Goal: Transaction & Acquisition: Purchase product/service

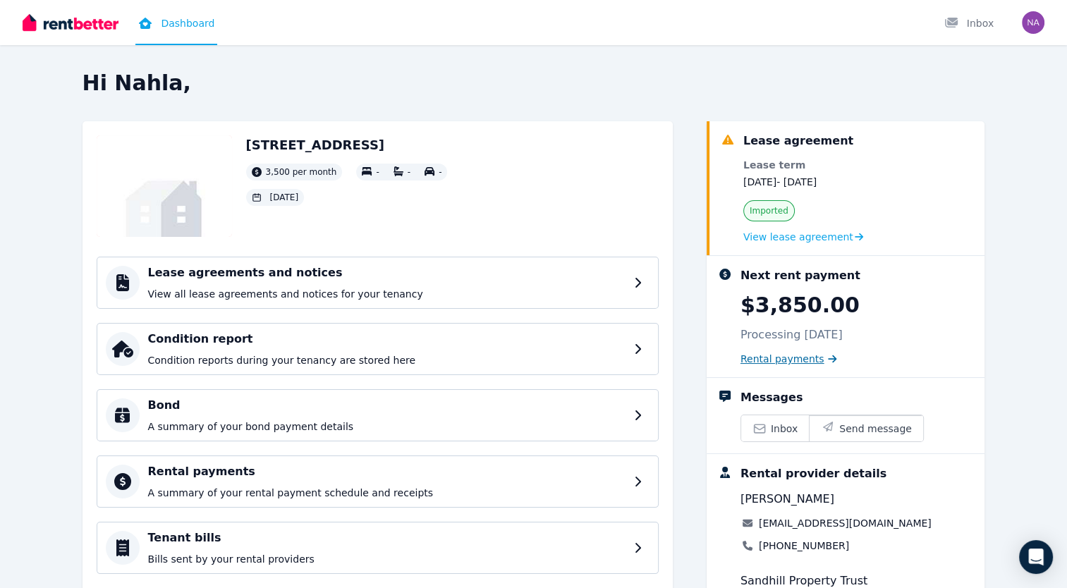
click at [798, 357] on span "Rental payments" at bounding box center [782, 359] width 84 height 14
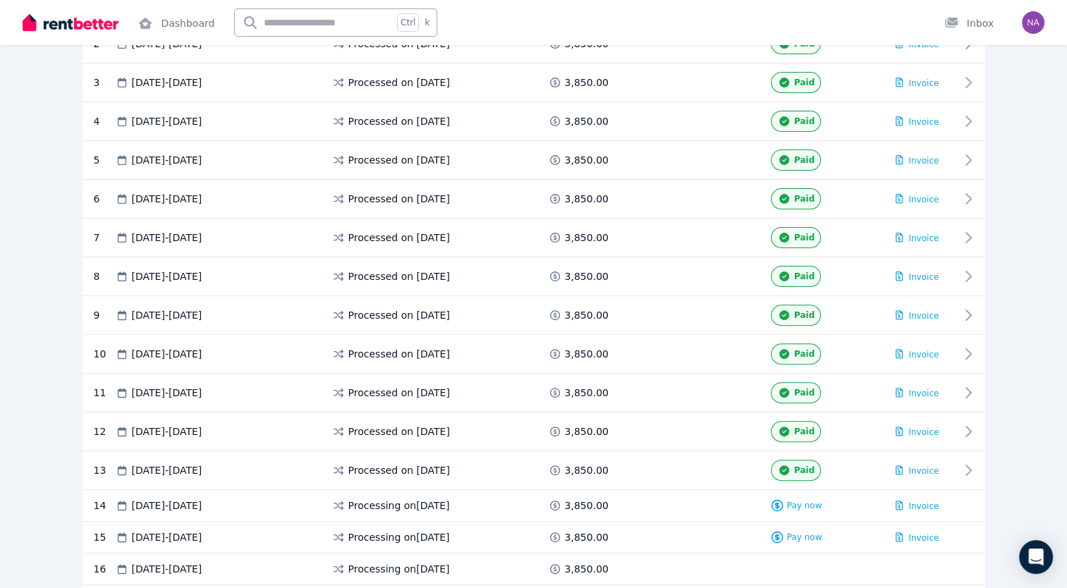
scroll to position [423, 0]
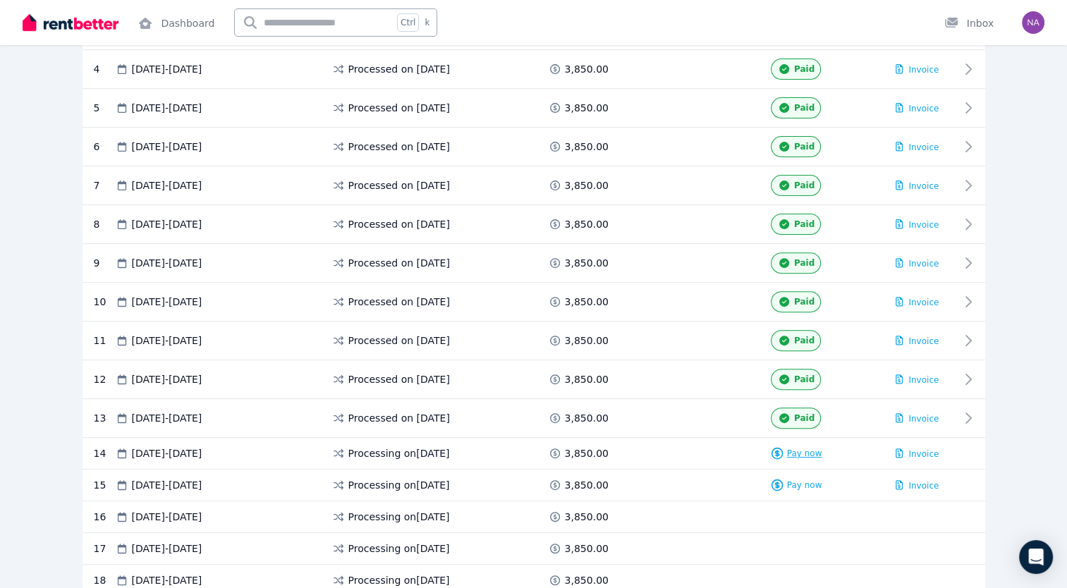
click at [805, 451] on span "Pay now" at bounding box center [804, 453] width 35 height 11
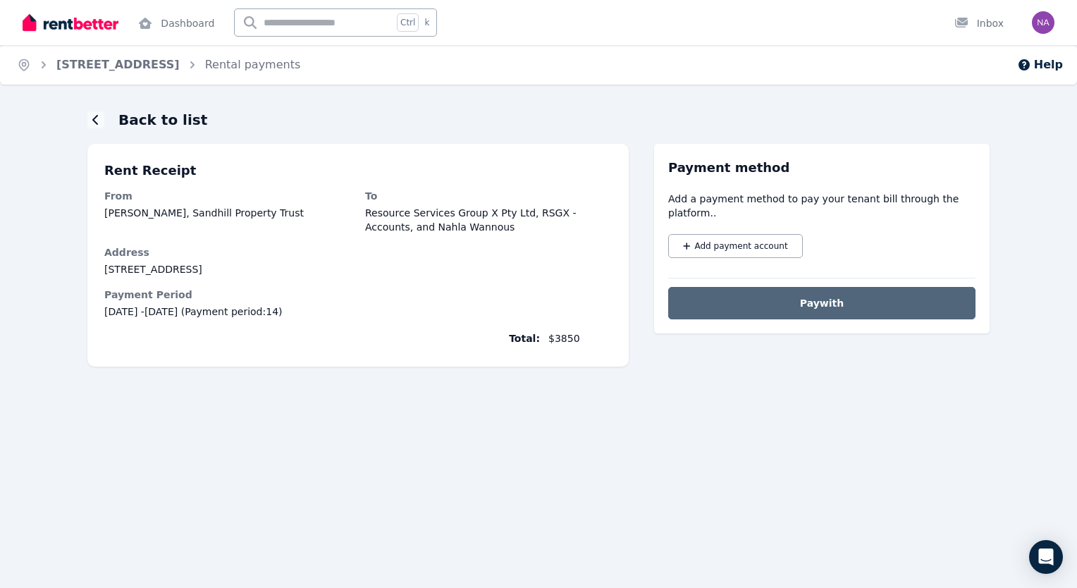
click at [788, 289] on button "Pay with" at bounding box center [821, 303] width 307 height 32
click at [675, 234] on button "Add payment account" at bounding box center [735, 246] width 135 height 24
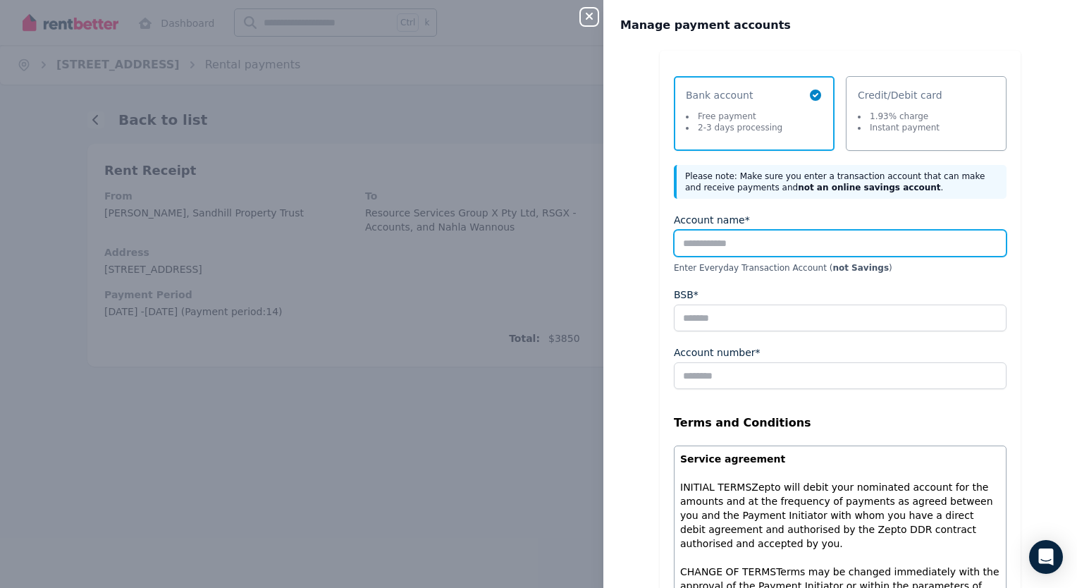
click at [705, 244] on input "Account name*" at bounding box center [840, 243] width 333 height 27
type input "**********"
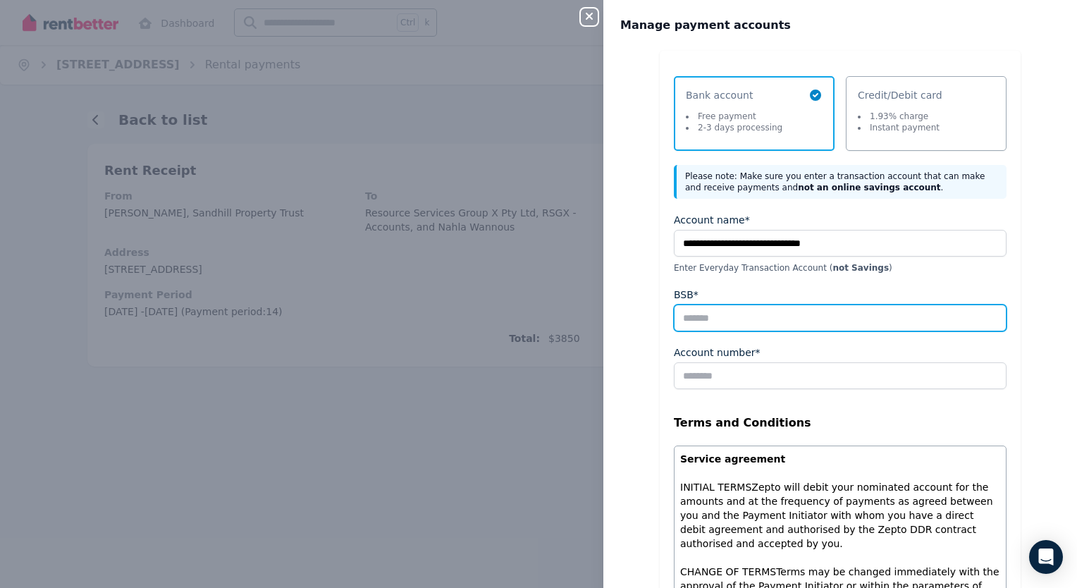
type input "******"
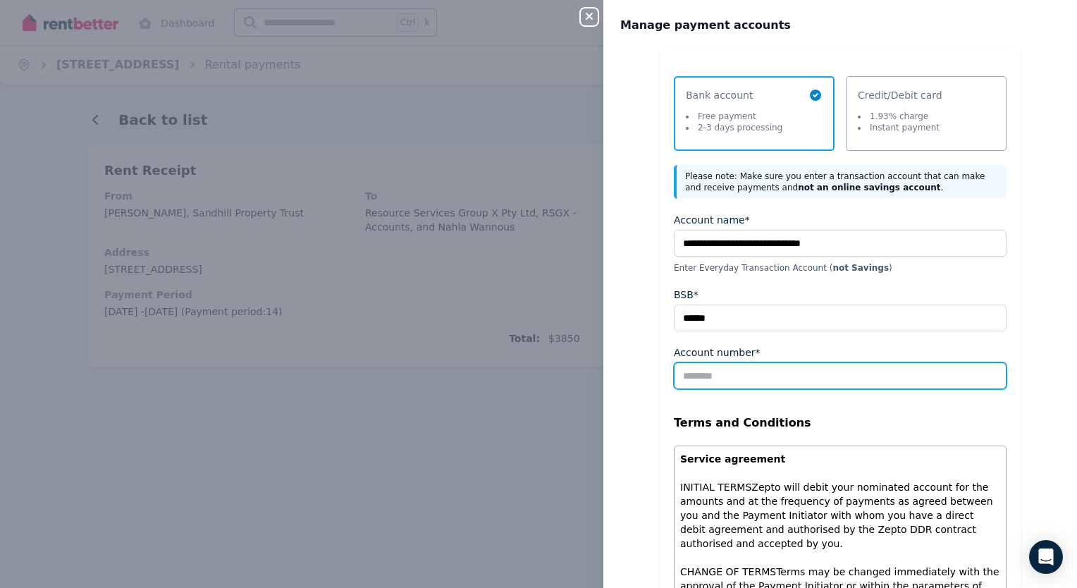
click at [760, 377] on input "Account number*" at bounding box center [840, 375] width 333 height 27
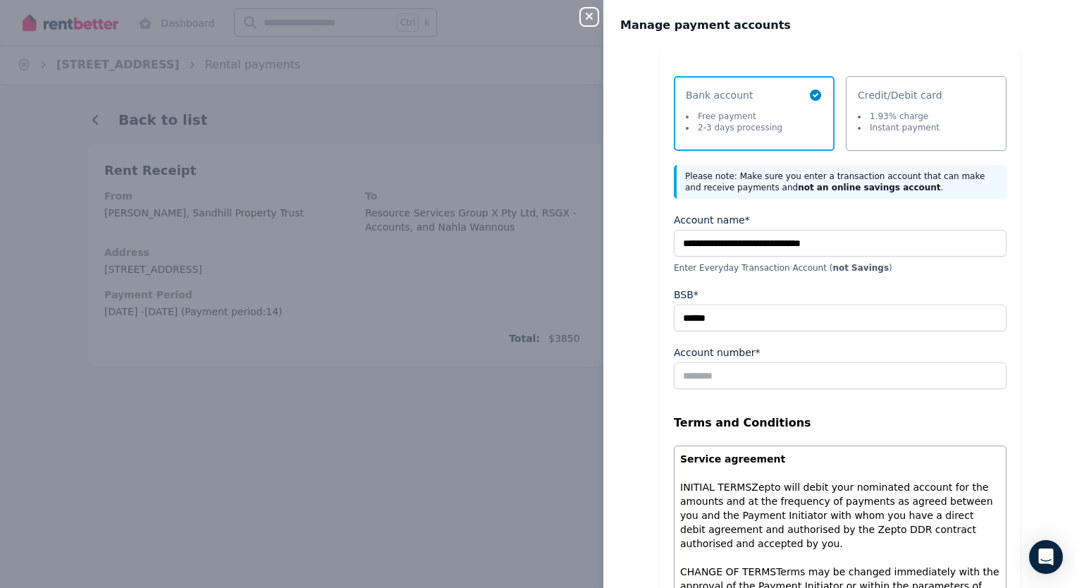
click at [316, 39] on div "**********" at bounding box center [538, 294] width 1077 height 588
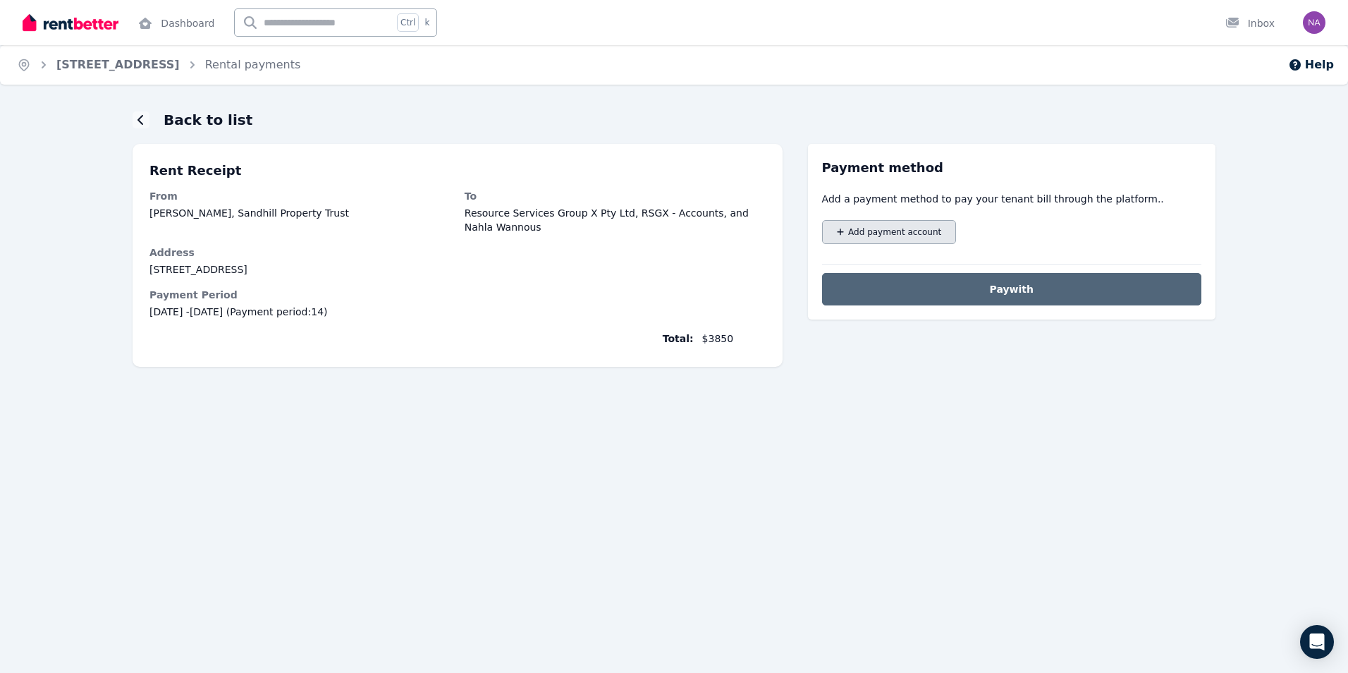
click at [864, 237] on span "Add payment account" at bounding box center [894, 231] width 93 height 11
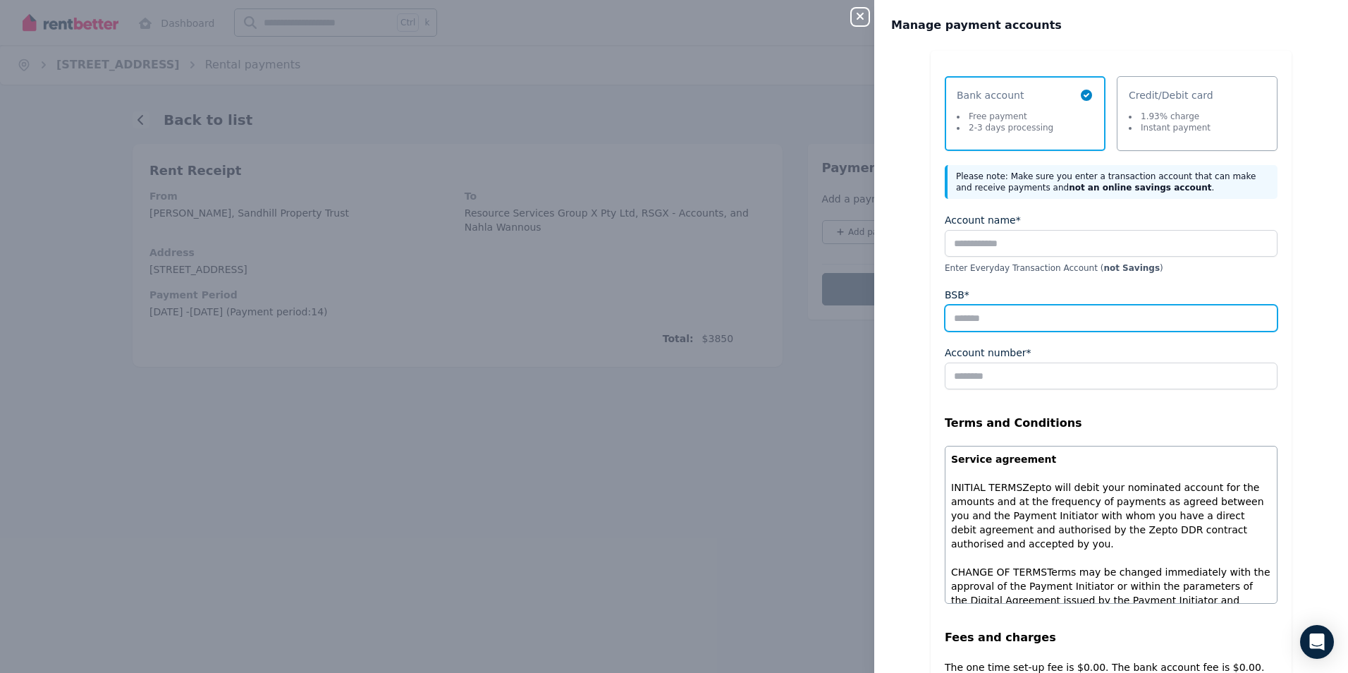
click at [973, 316] on input "BSB*" at bounding box center [1111, 318] width 333 height 27
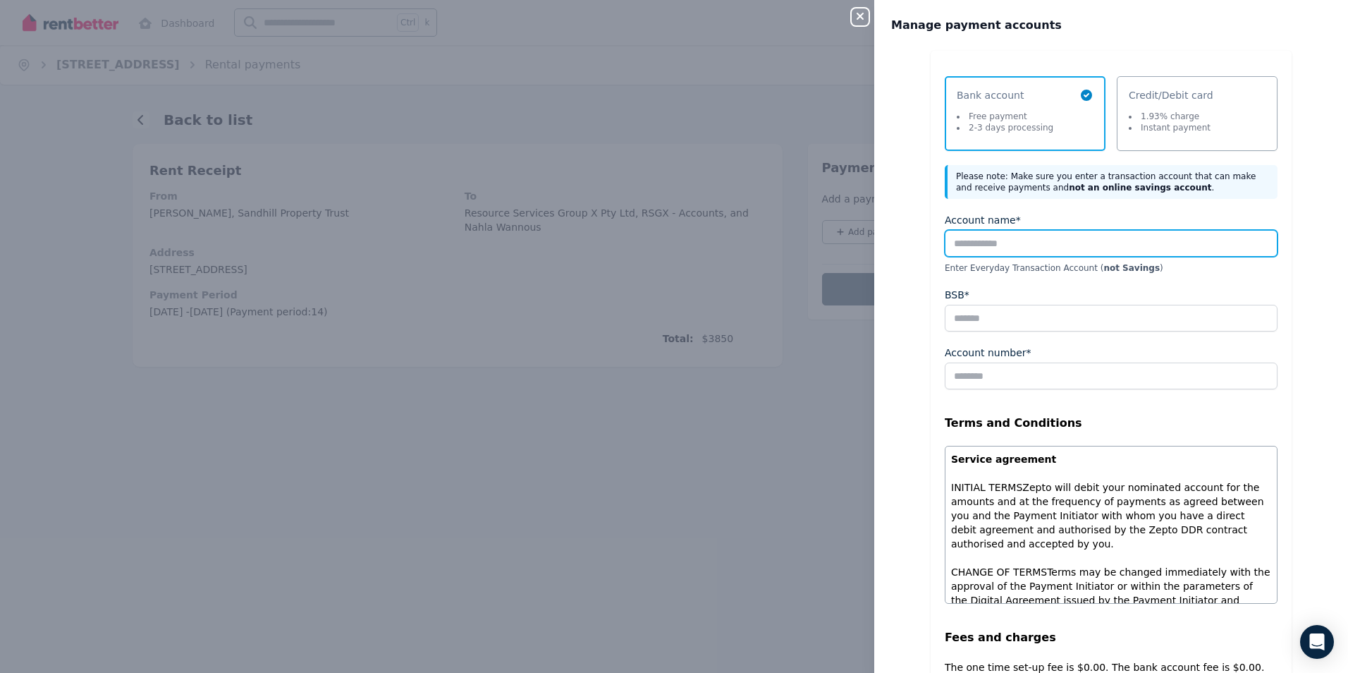
click at [986, 239] on input "Account name*" at bounding box center [1111, 243] width 333 height 27
type input "**********"
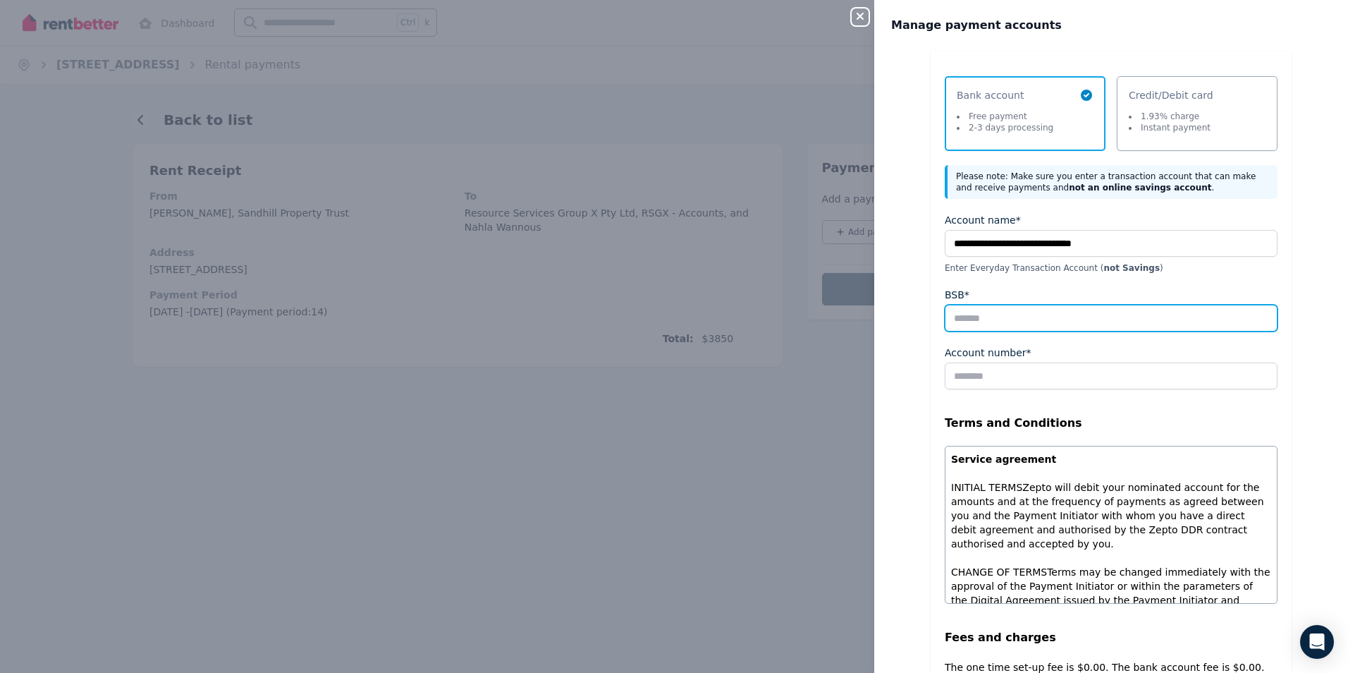
type input "******"
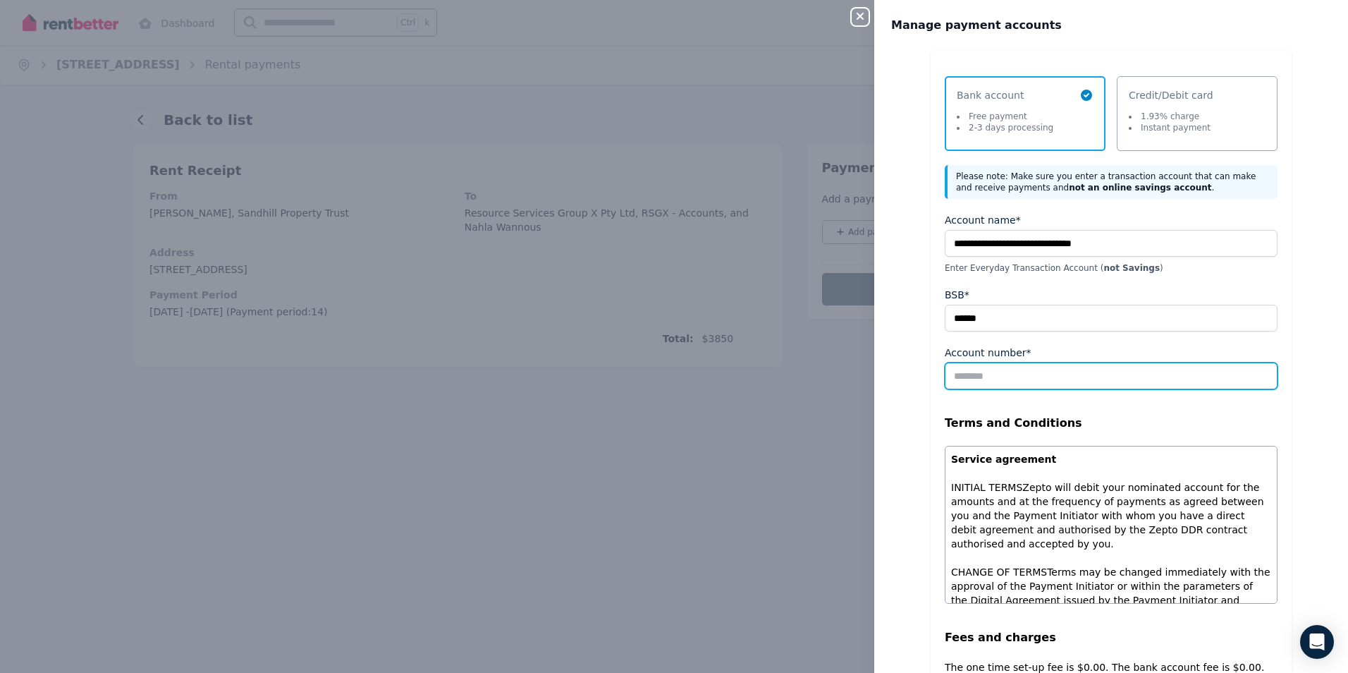
click at [1010, 374] on input "Account number*" at bounding box center [1111, 375] width 333 height 27
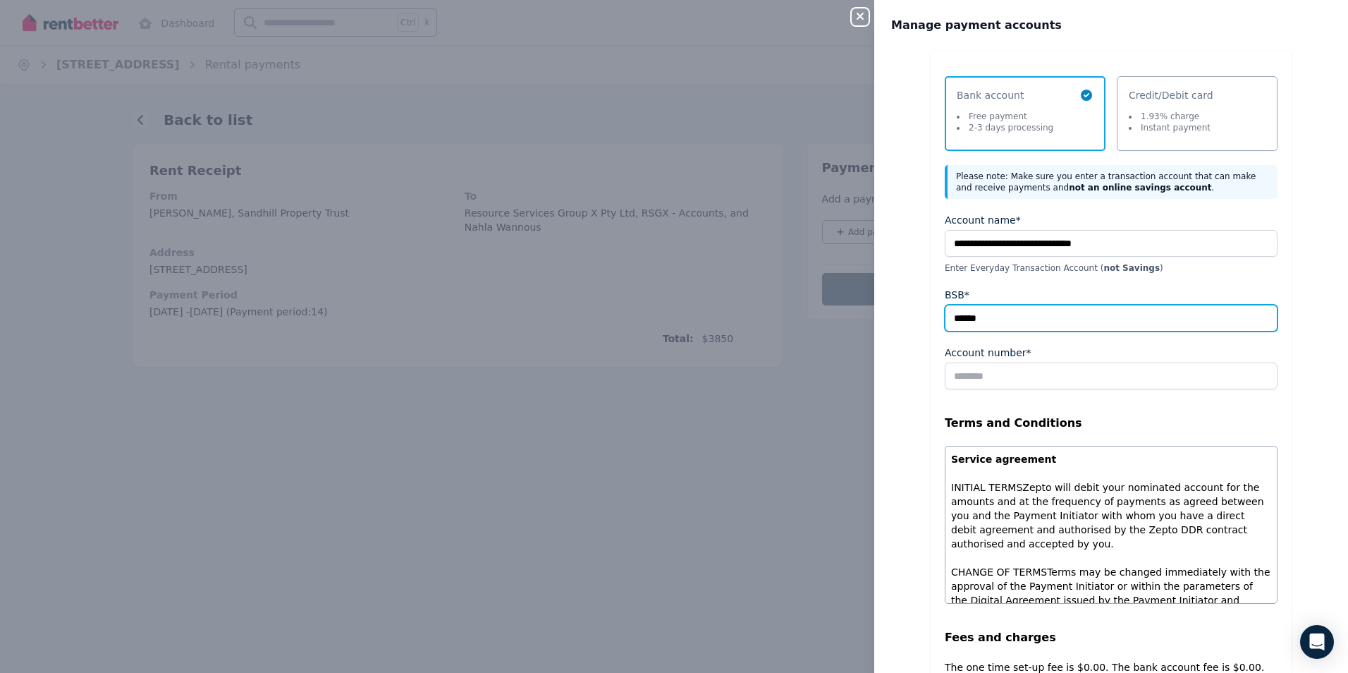
click at [1004, 311] on input "******" at bounding box center [1111, 318] width 333 height 27
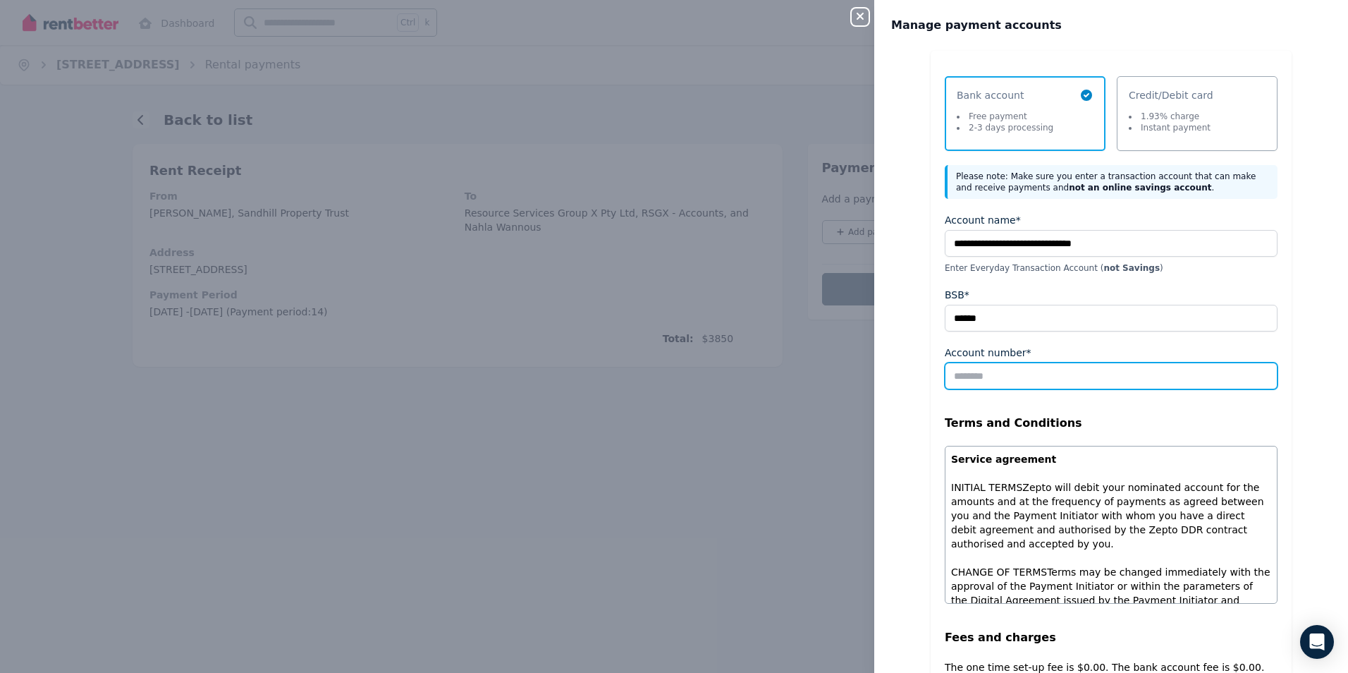
click at [989, 365] on input "Account number*" at bounding box center [1111, 375] width 333 height 27
paste input "**********"
click at [1038, 377] on input "**********" at bounding box center [1111, 375] width 333 height 27
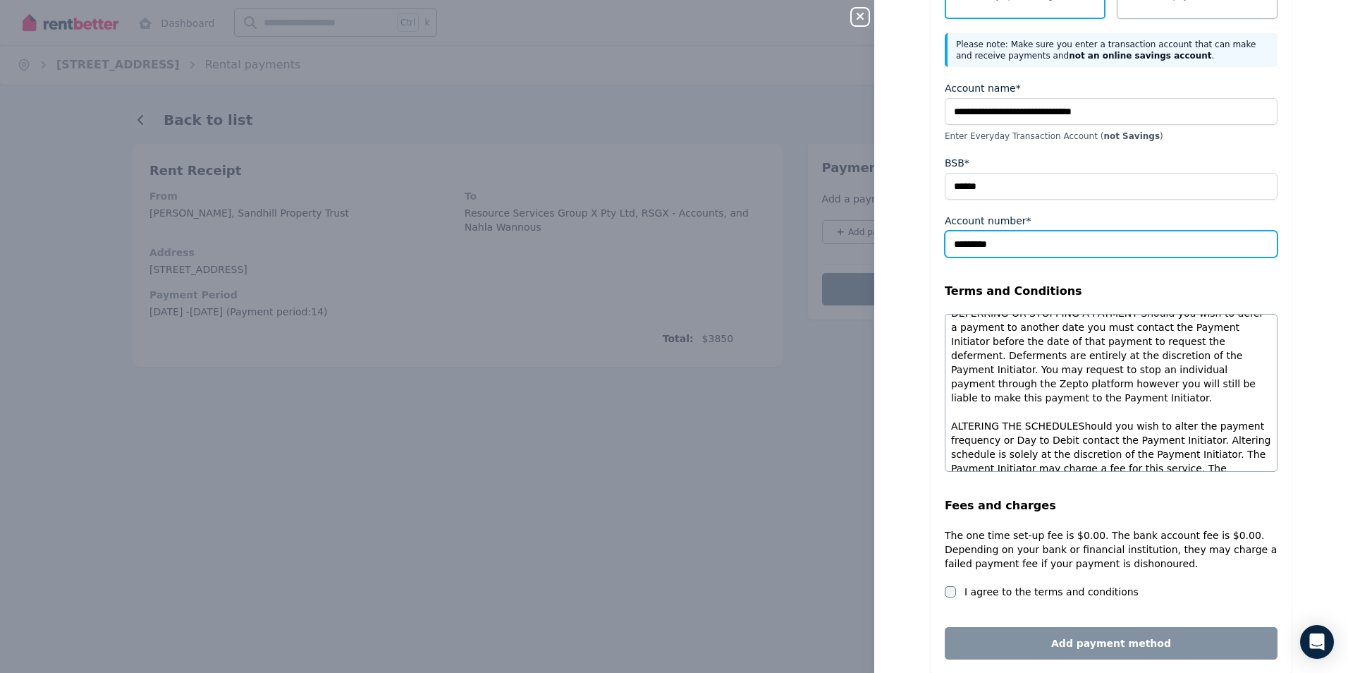
scroll to position [141, 0]
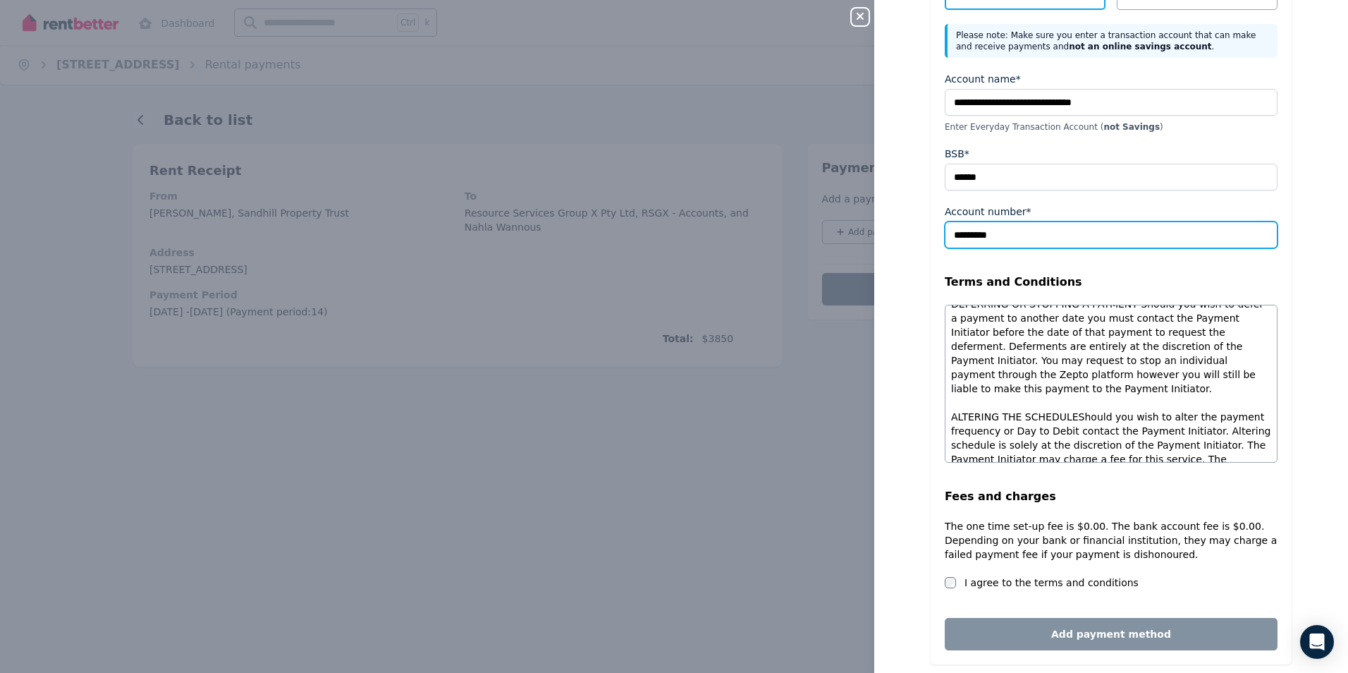
type input "*********"
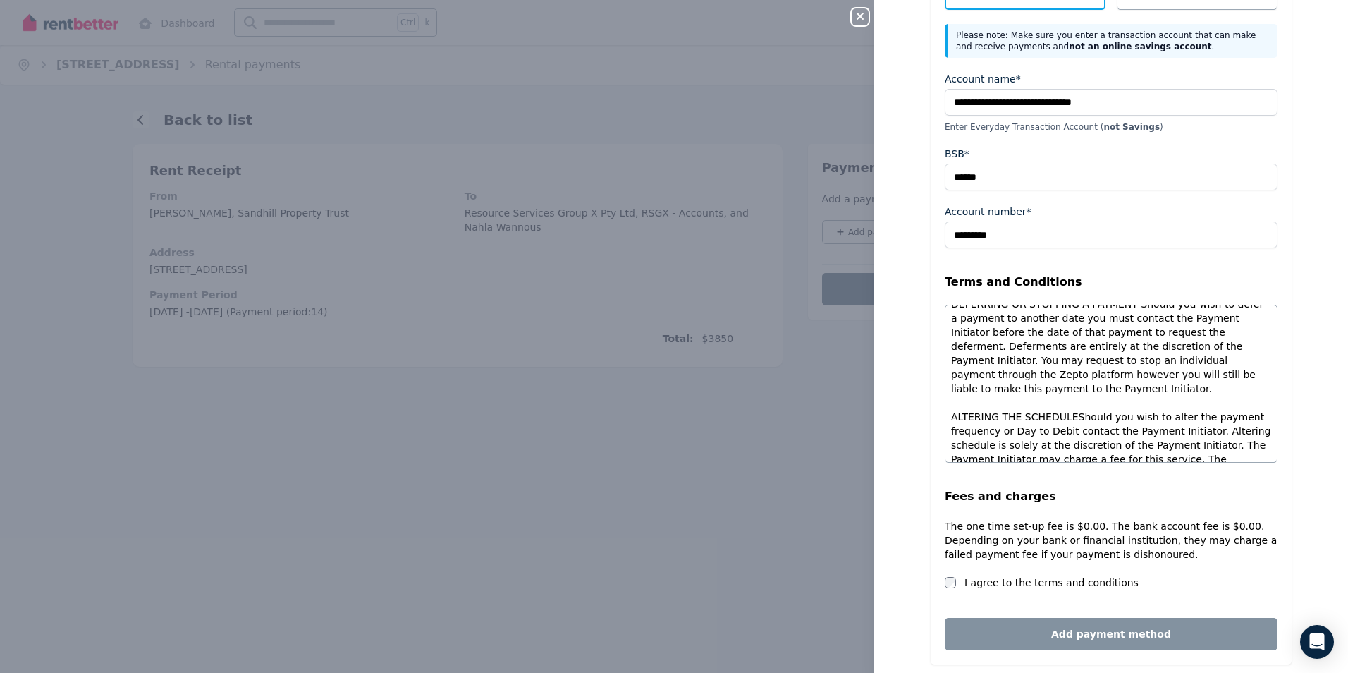
click at [955, 581] on div "I agree to the terms and conditions" at bounding box center [1111, 582] width 333 height 14
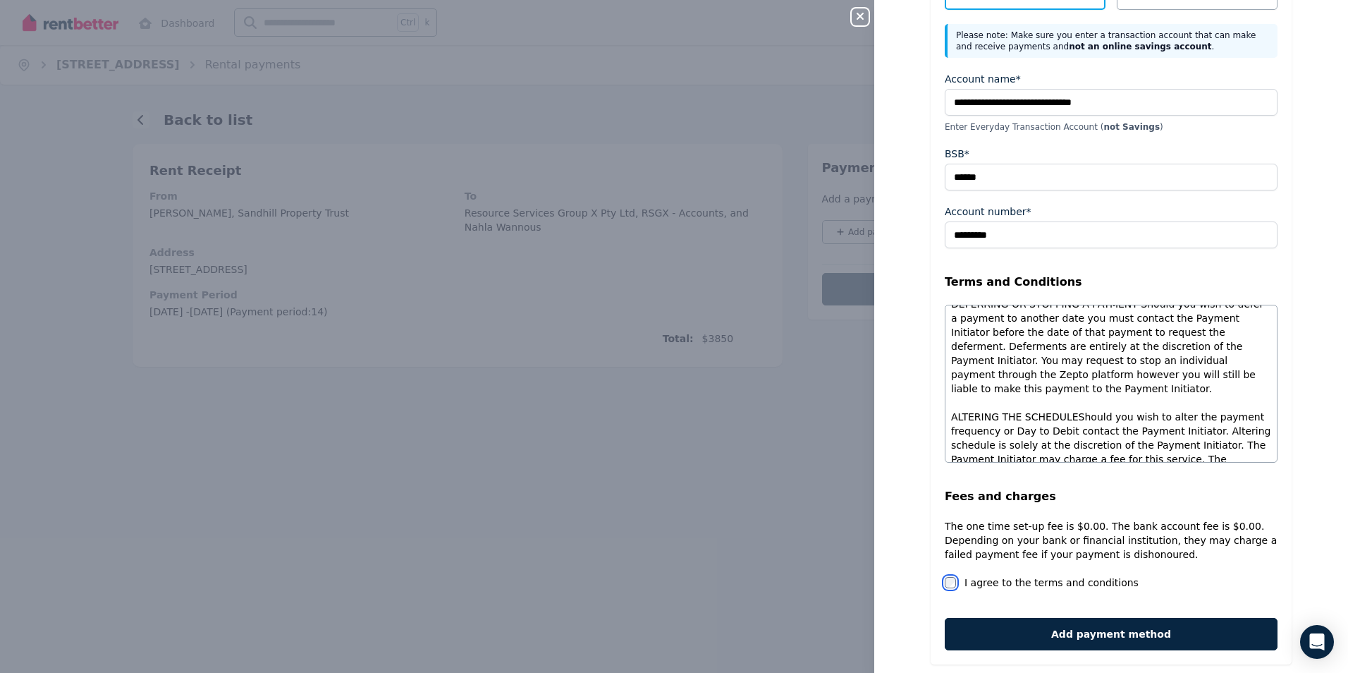
scroll to position [164, 0]
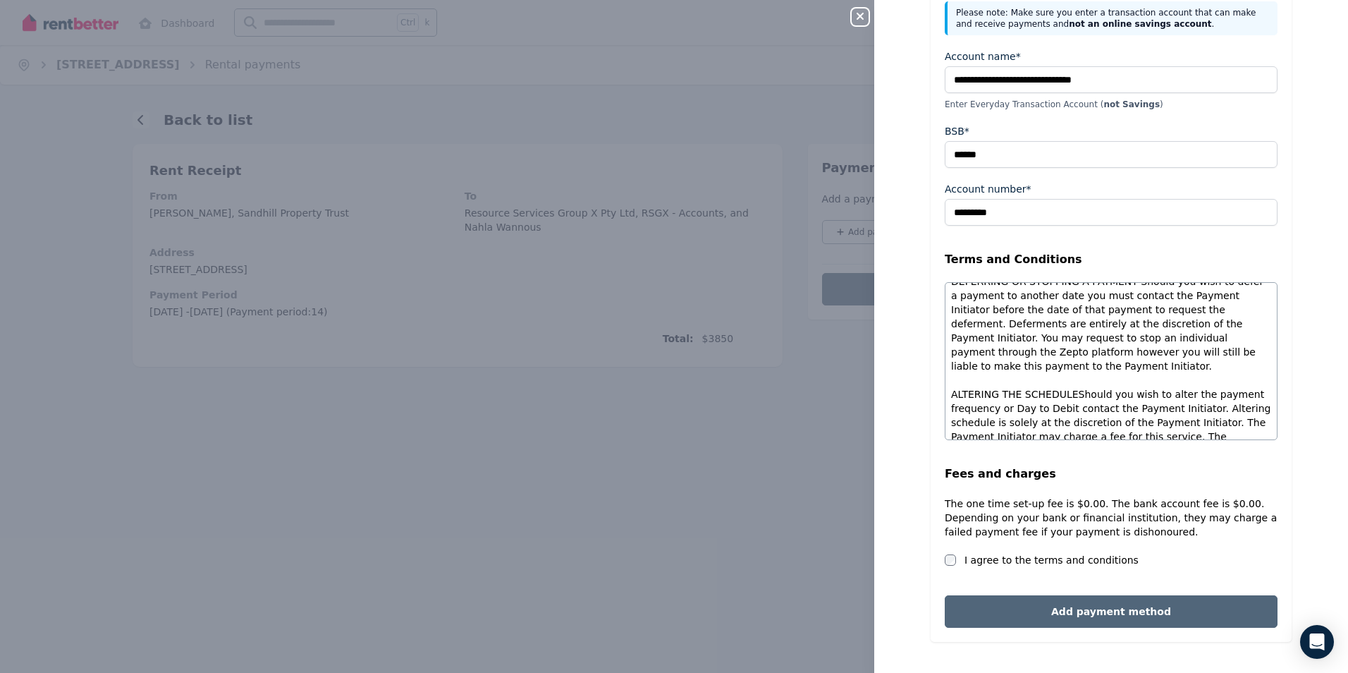
click at [1077, 587] on button "Add payment method" at bounding box center [1111, 611] width 333 height 32
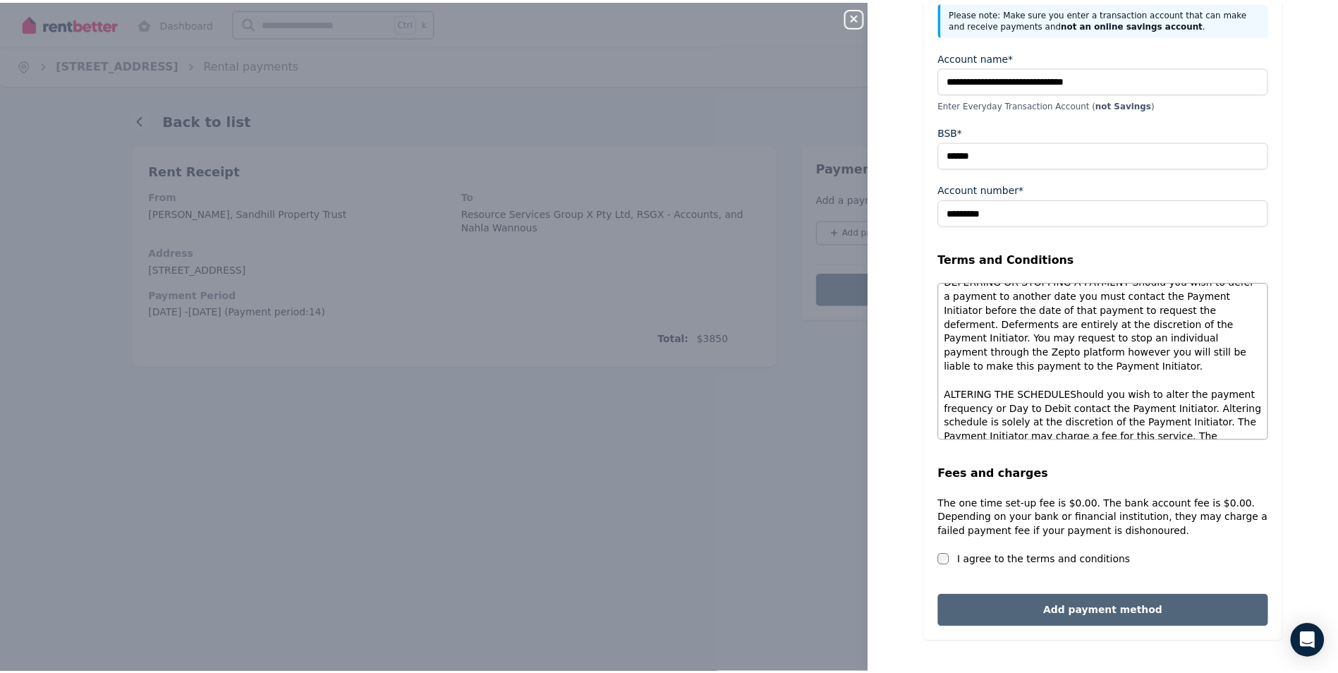
scroll to position [0, 0]
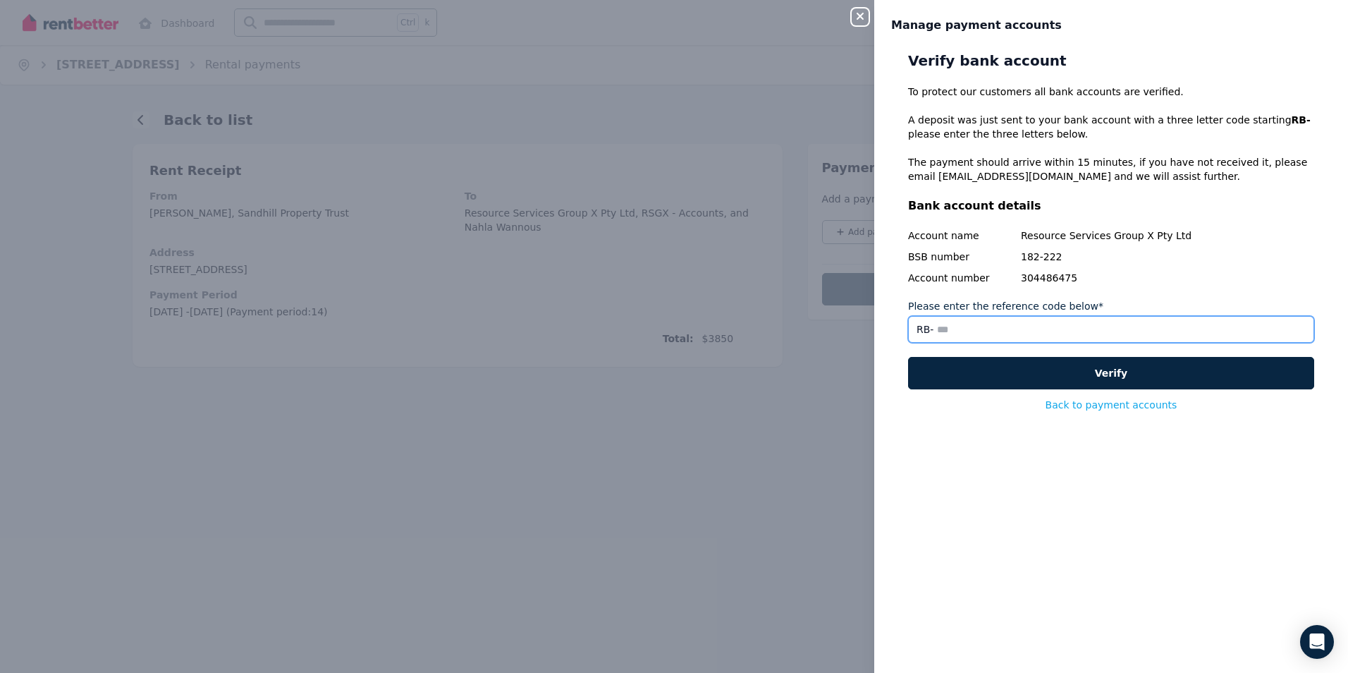
click at [941, 327] on input "Please enter the reference code below*" at bounding box center [1111, 329] width 406 height 27
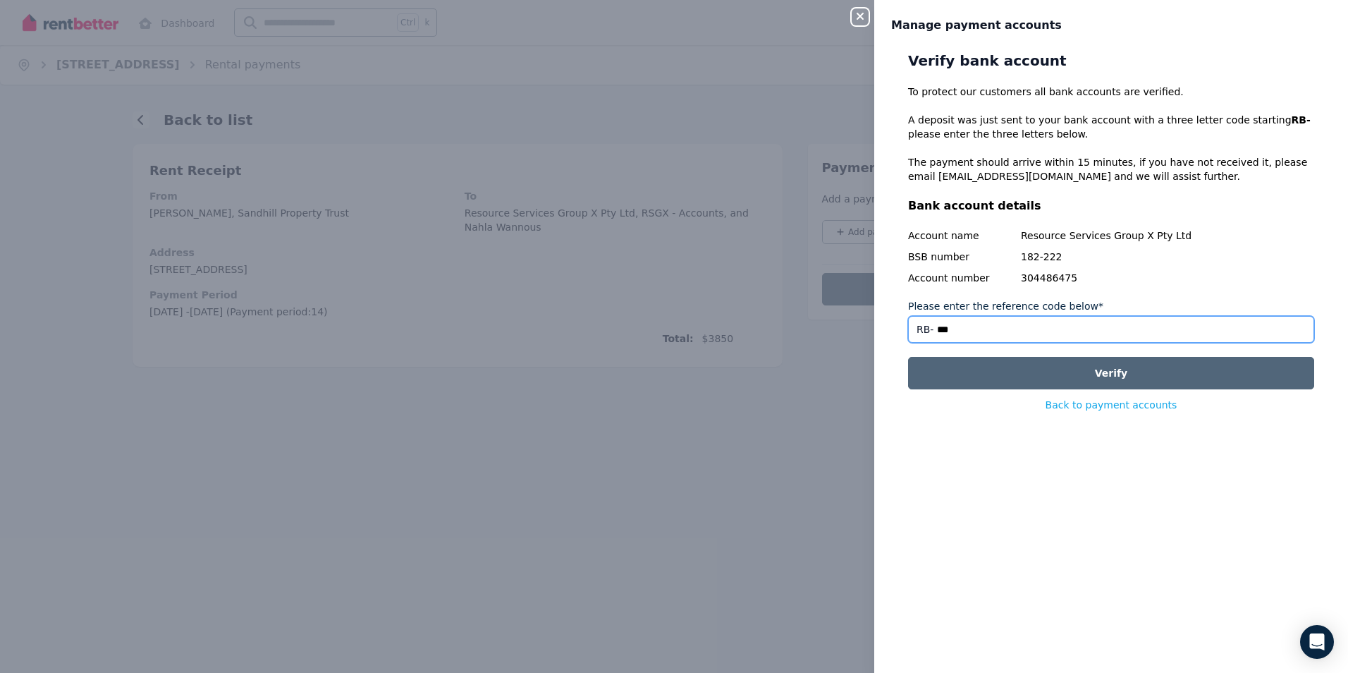
type input "***"
click at [1077, 376] on button "Verify" at bounding box center [1111, 373] width 406 height 32
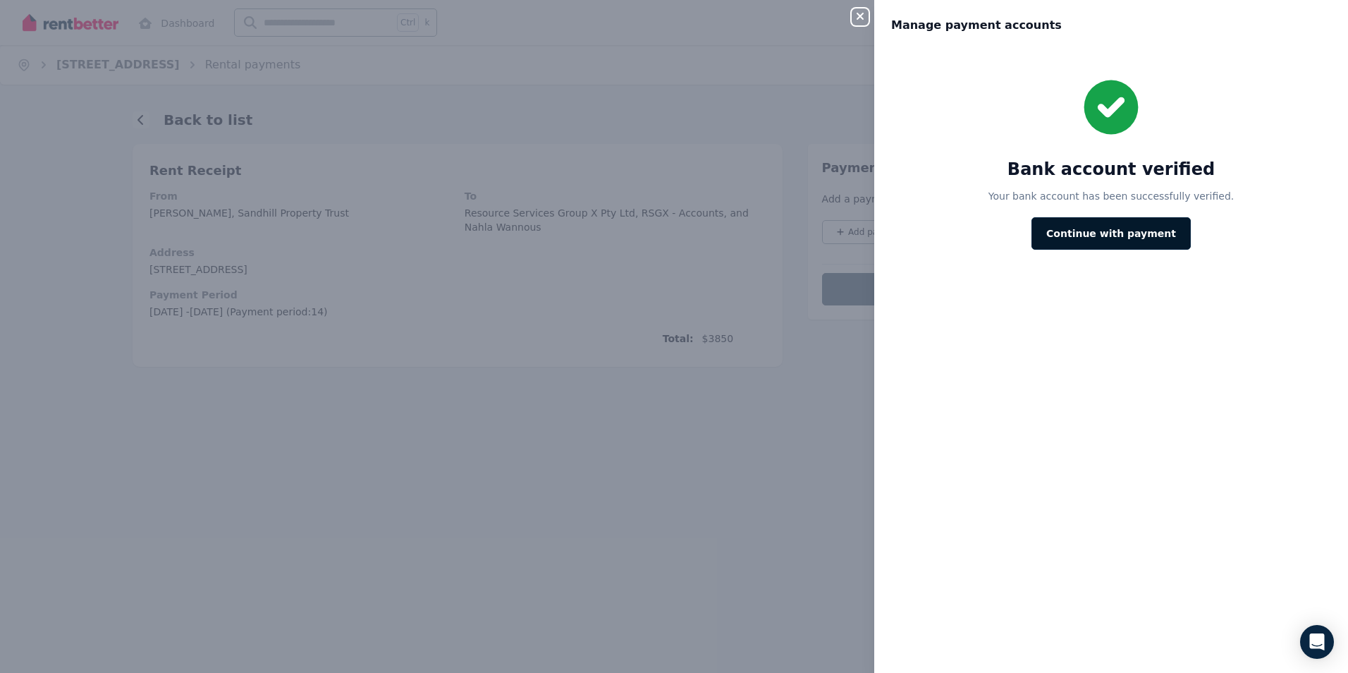
click at [1077, 227] on button "Continue with payment" at bounding box center [1111, 233] width 159 height 32
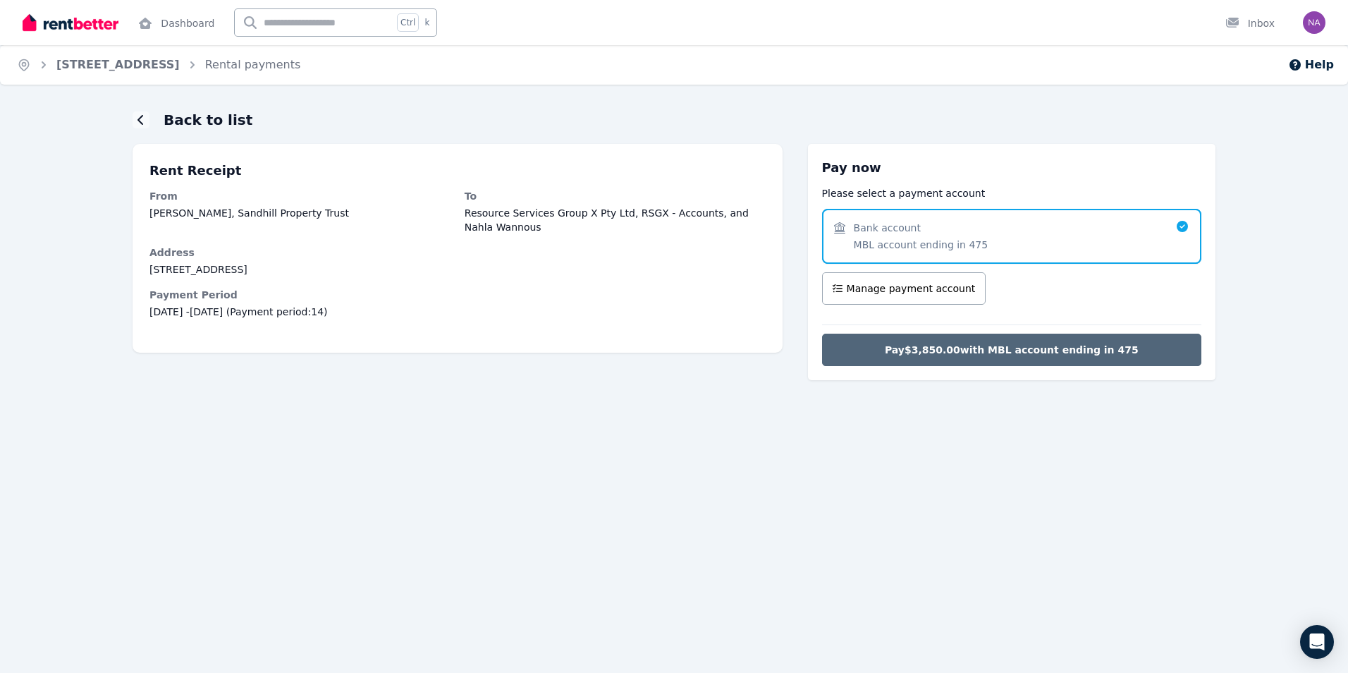
click at [960, 343] on span "Pay $3,850.00 with MBL account ending in 475" at bounding box center [1012, 350] width 254 height 14
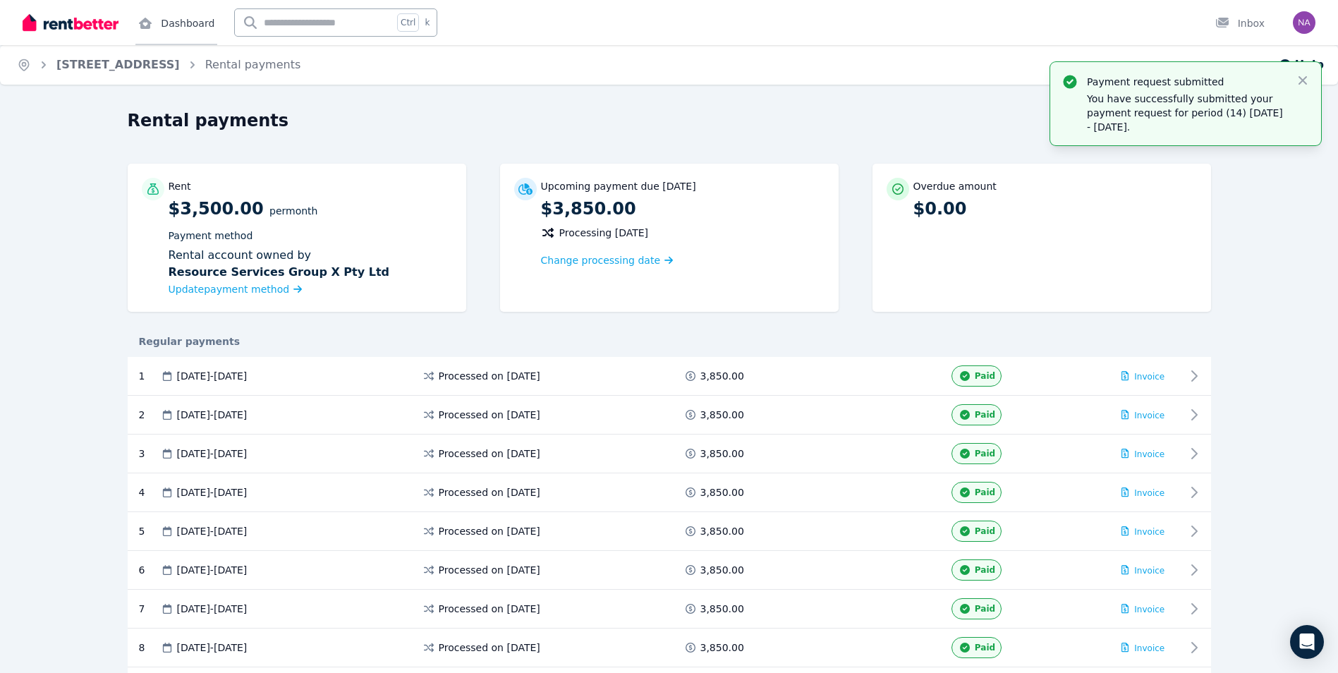
click at [196, 21] on link "Dashboard" at bounding box center [176, 22] width 82 height 45
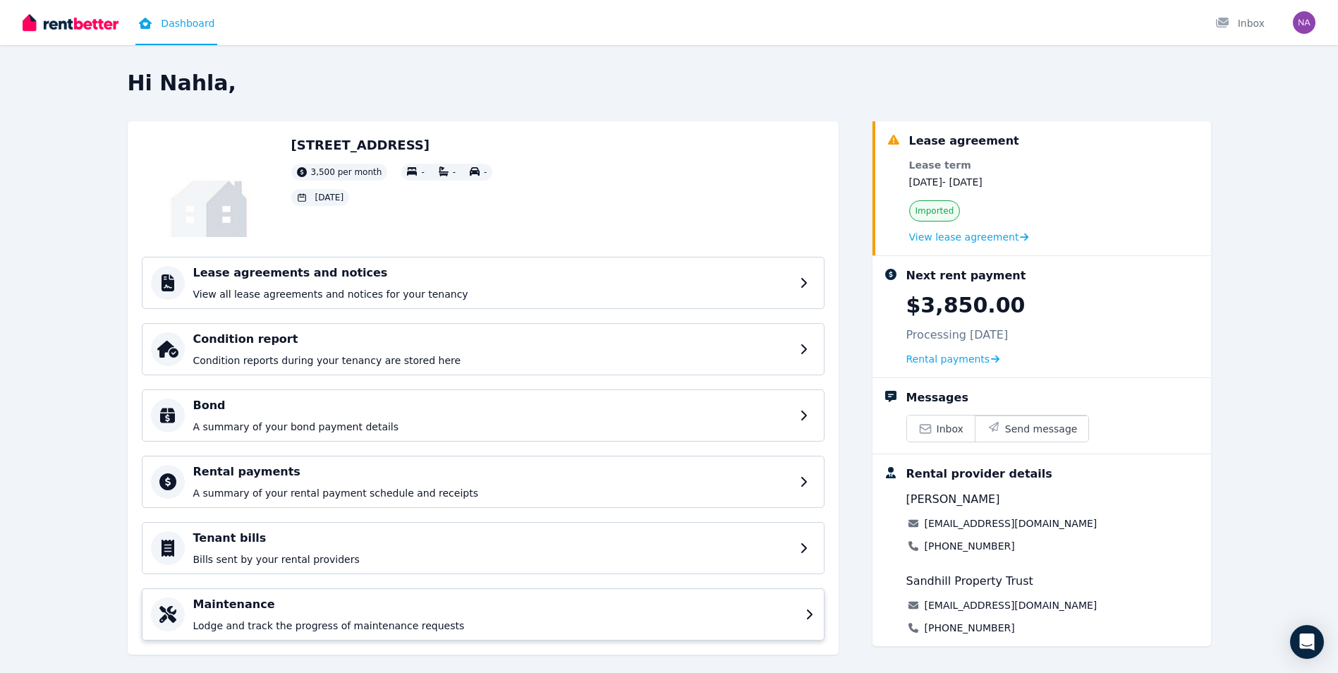
click at [324, 587] on h4 "Maintenance" at bounding box center [495, 604] width 604 height 17
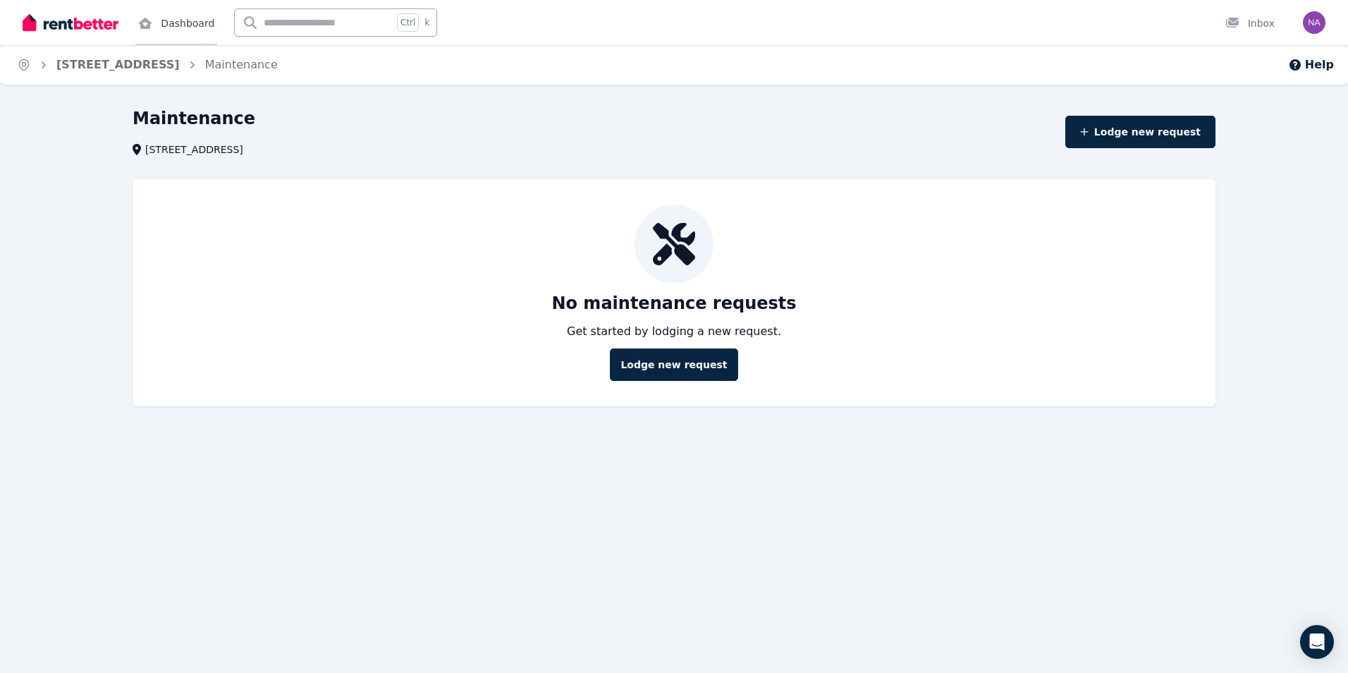
click at [169, 21] on link "Dashboard" at bounding box center [176, 22] width 82 height 45
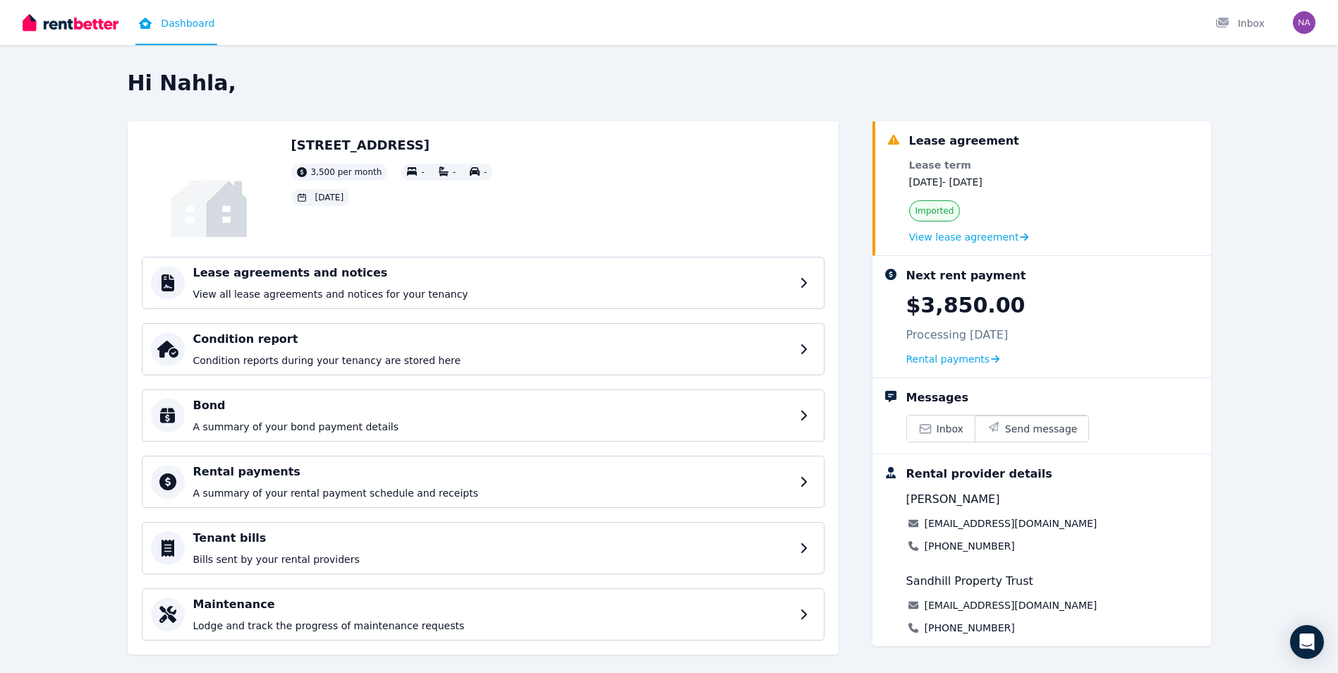
click at [176, 26] on link "Dashboard" at bounding box center [176, 22] width 82 height 45
click at [314, 285] on div "Lease agreements and notices View all lease agreements and notices for your ten…" at bounding box center [495, 282] width 604 height 37
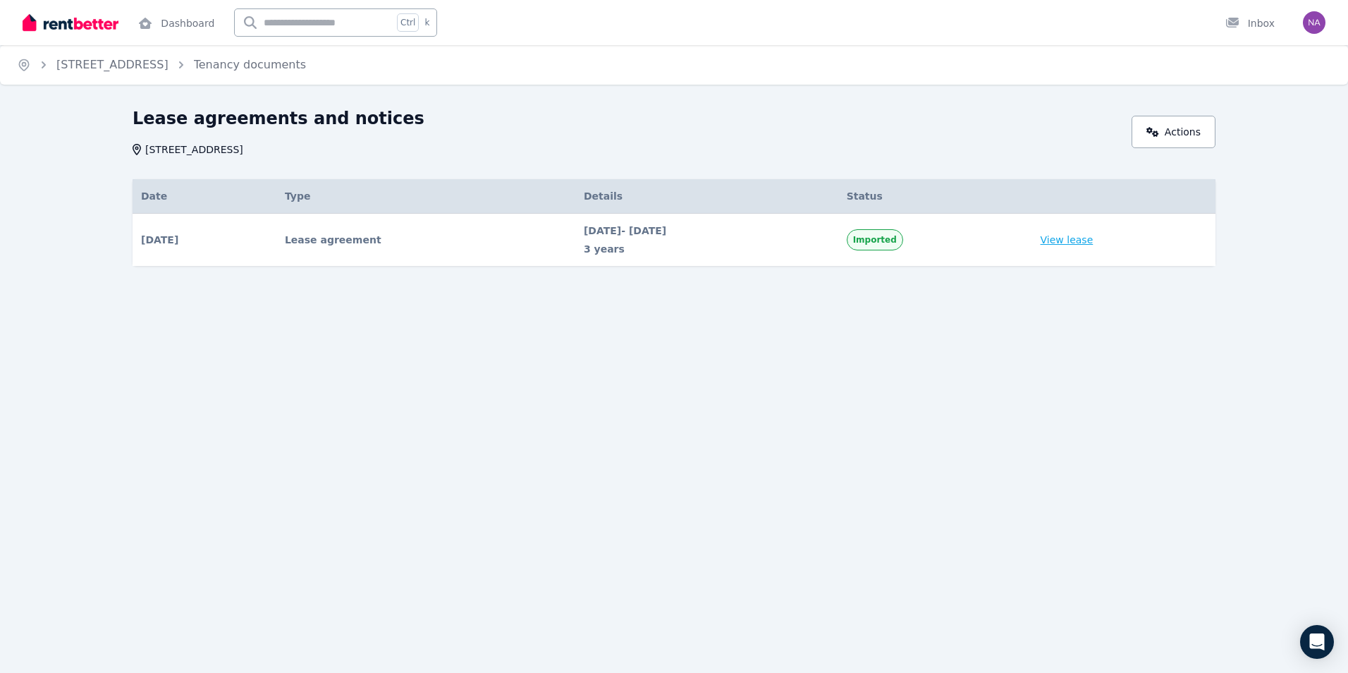
click at [1077, 245] on link "View lease" at bounding box center [1067, 240] width 53 height 14
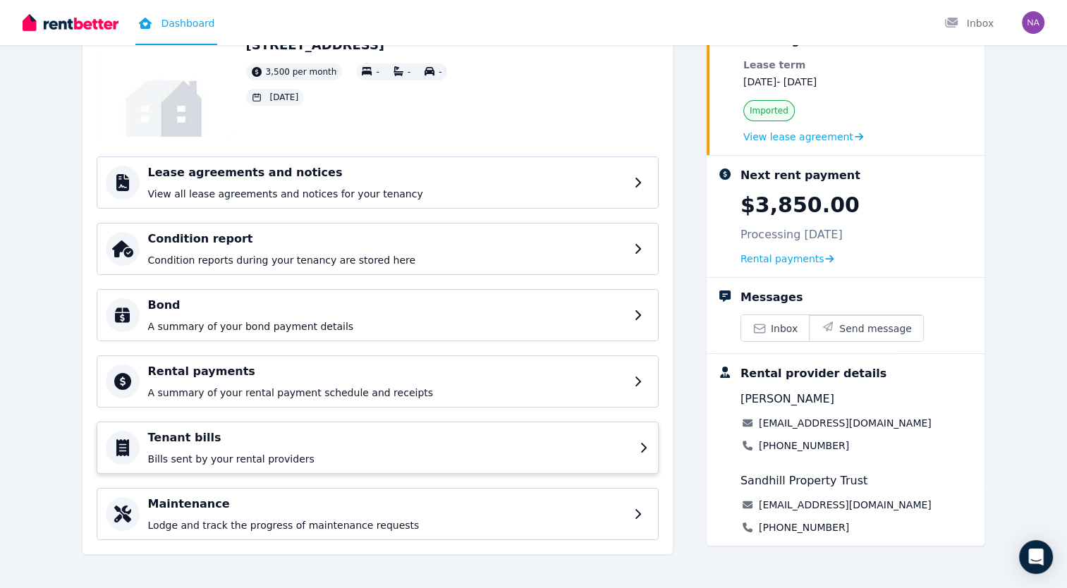
scroll to position [104, 0]
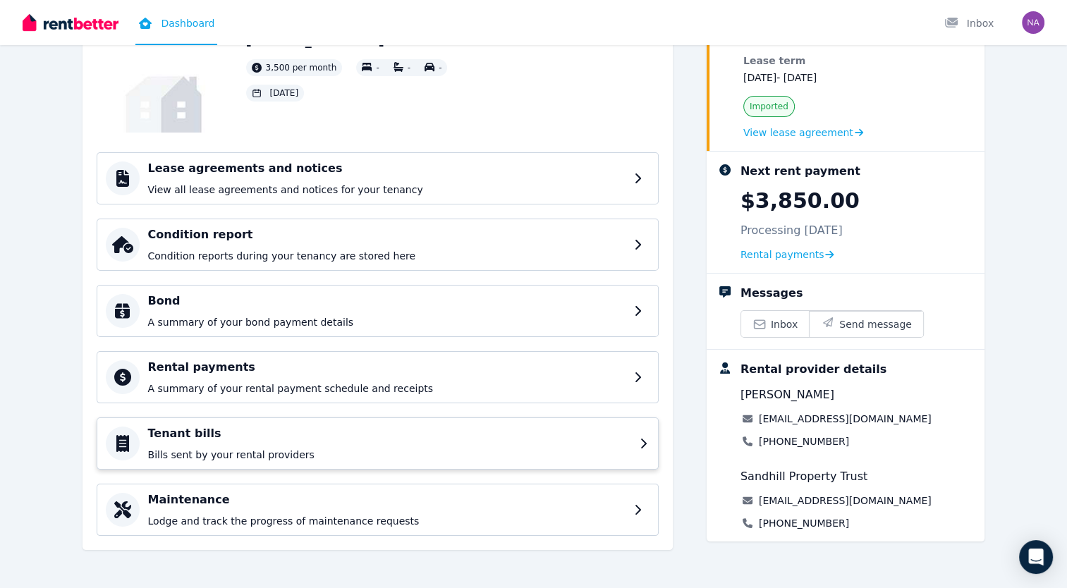
click at [211, 439] on h4 "Tenant bills" at bounding box center [389, 433] width 483 height 17
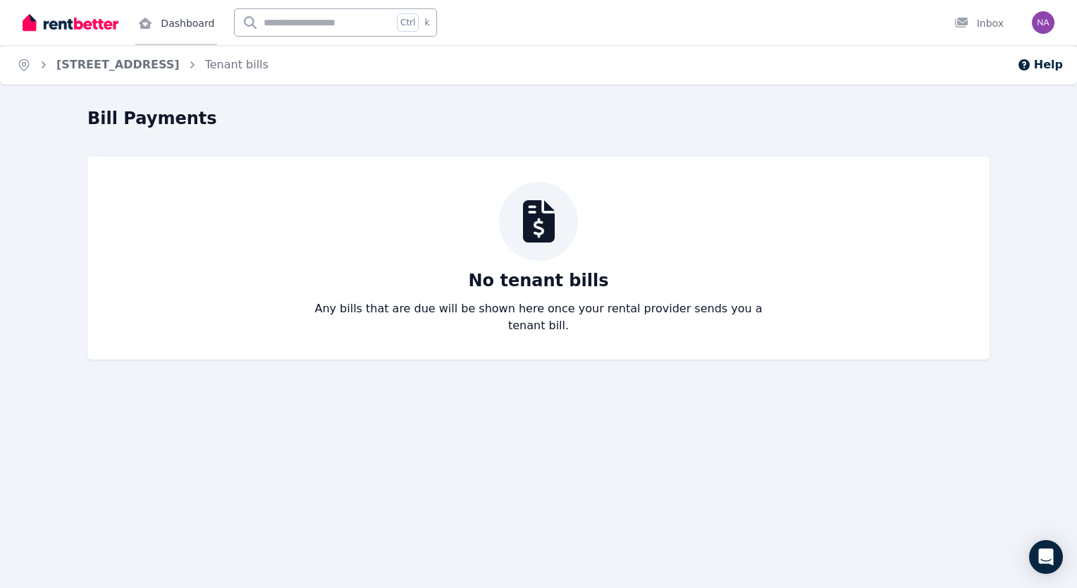
click at [184, 25] on link "Dashboard" at bounding box center [176, 22] width 82 height 45
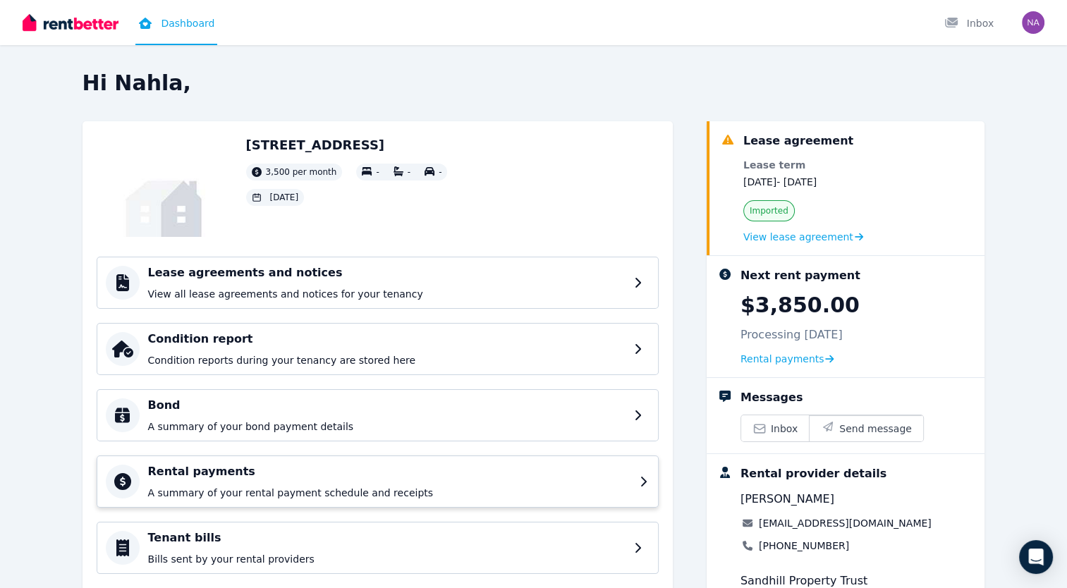
click at [255, 475] on h4 "Rental payments" at bounding box center [389, 471] width 483 height 17
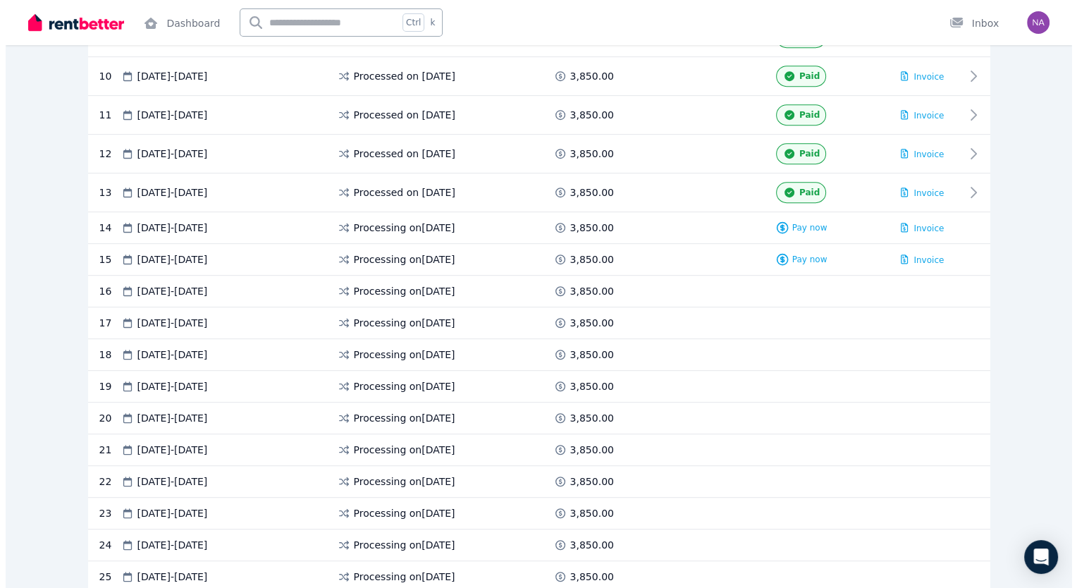
scroll to position [705, 0]
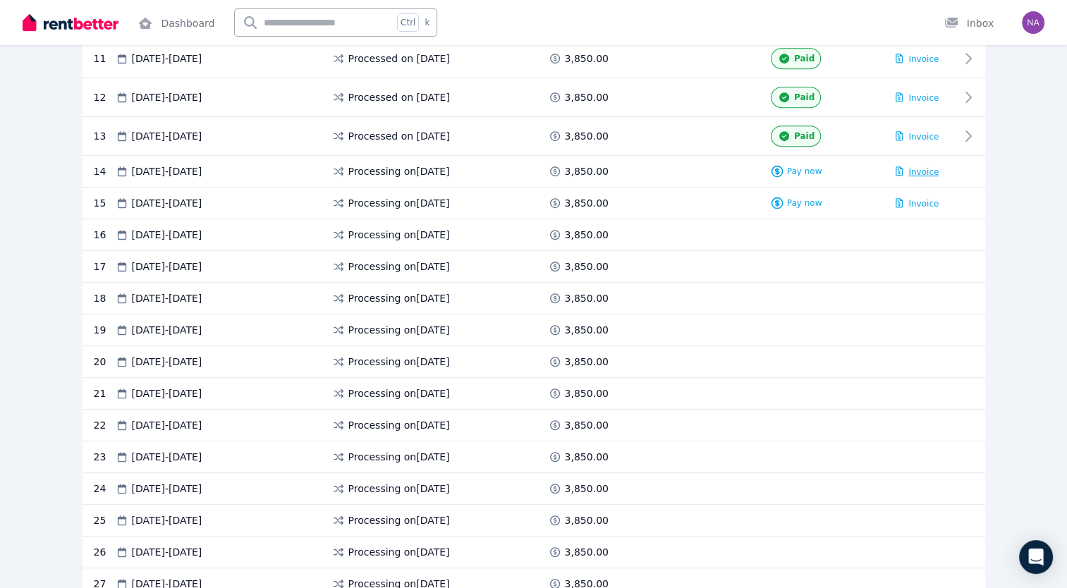
click at [932, 169] on span "Invoice" at bounding box center [923, 172] width 30 height 10
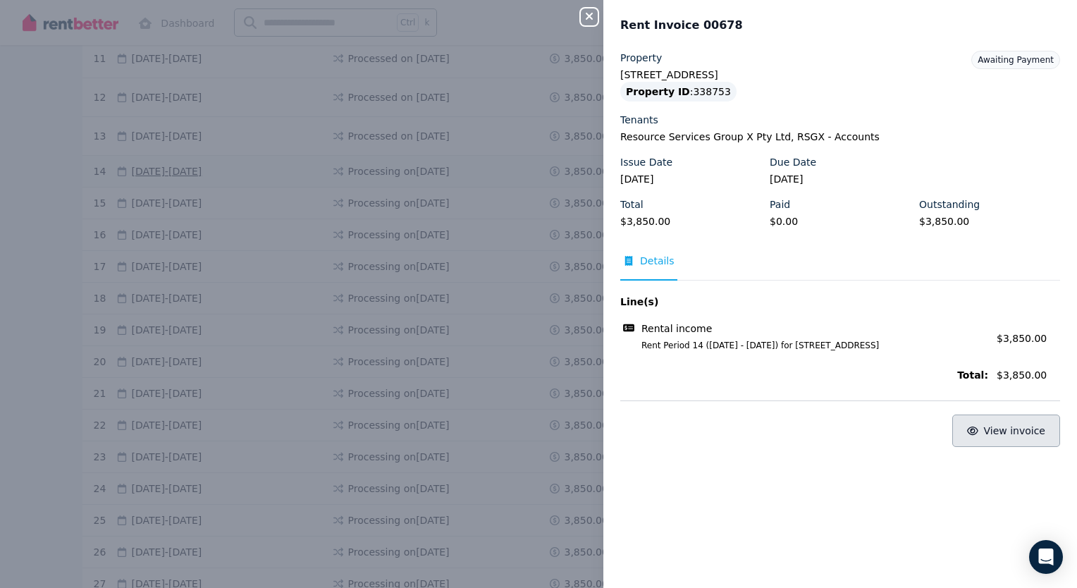
click at [998, 441] on button "View invoice" at bounding box center [1007, 431] width 108 height 32
click at [996, 432] on span "View invoice" at bounding box center [1015, 430] width 62 height 11
click at [1005, 430] on span "View invoice" at bounding box center [1015, 430] width 62 height 11
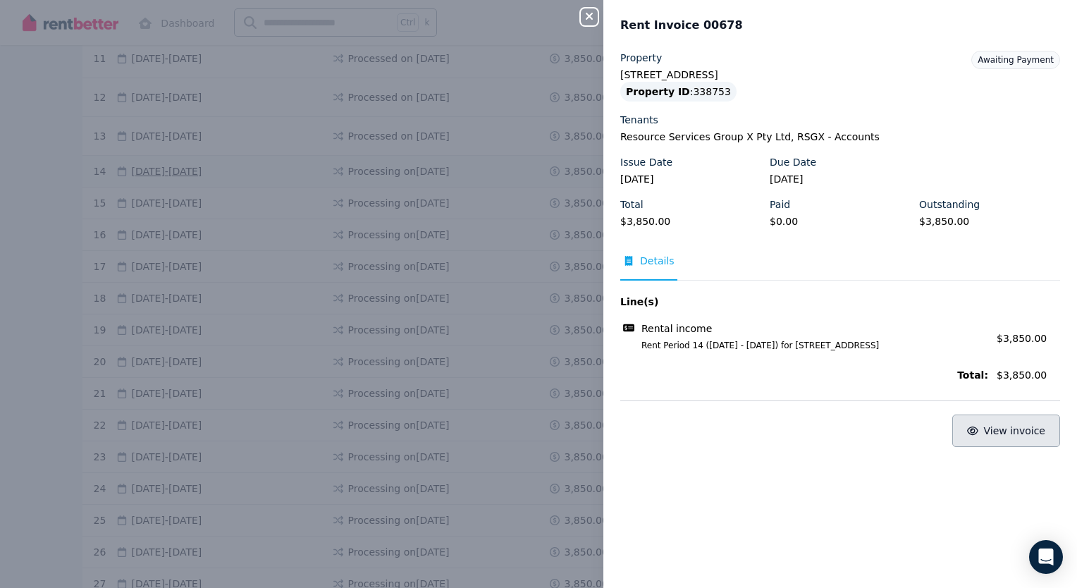
click at [1005, 430] on span "View invoice" at bounding box center [1015, 430] width 62 height 11
click at [652, 264] on span "Details" at bounding box center [657, 261] width 35 height 14
click at [592, 18] on icon "button" at bounding box center [589, 16] width 17 height 11
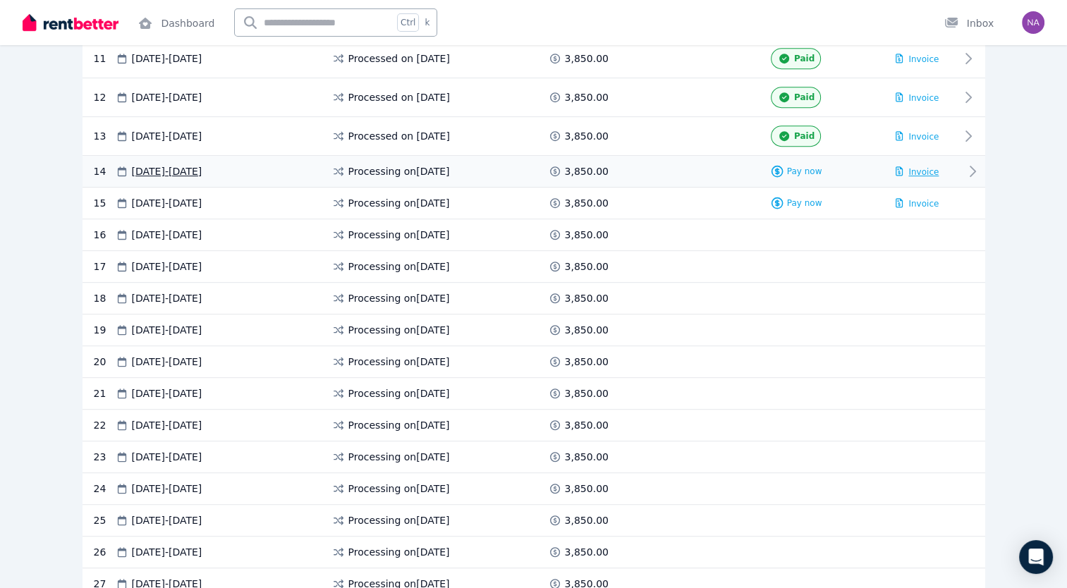
click at [903, 168] on icon "button" at bounding box center [899, 171] width 8 height 10
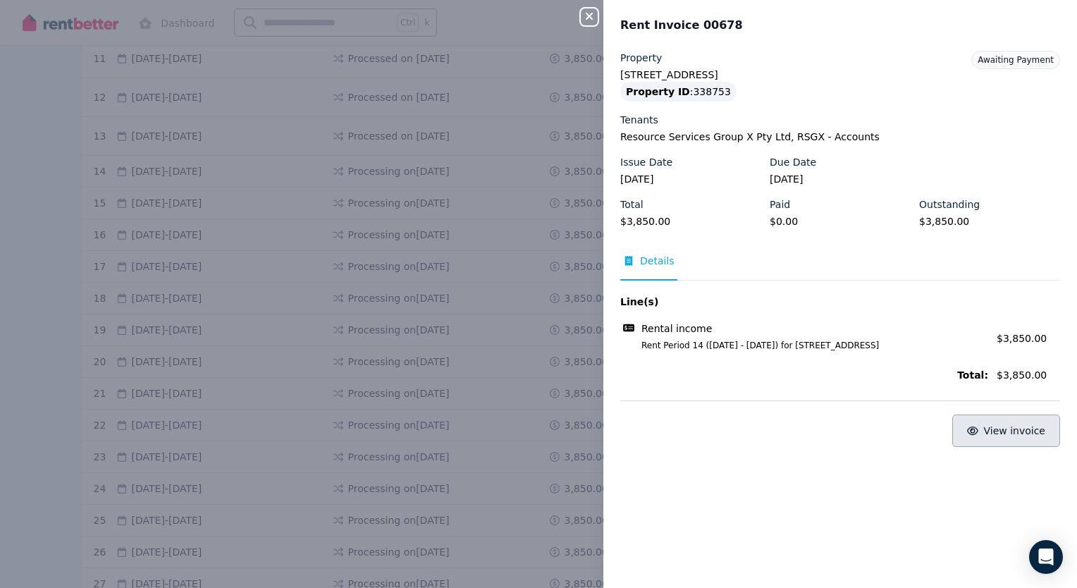
click at [1000, 430] on span "View invoice" at bounding box center [1015, 430] width 62 height 11
click at [585, 21] on icon "button" at bounding box center [589, 16] width 17 height 11
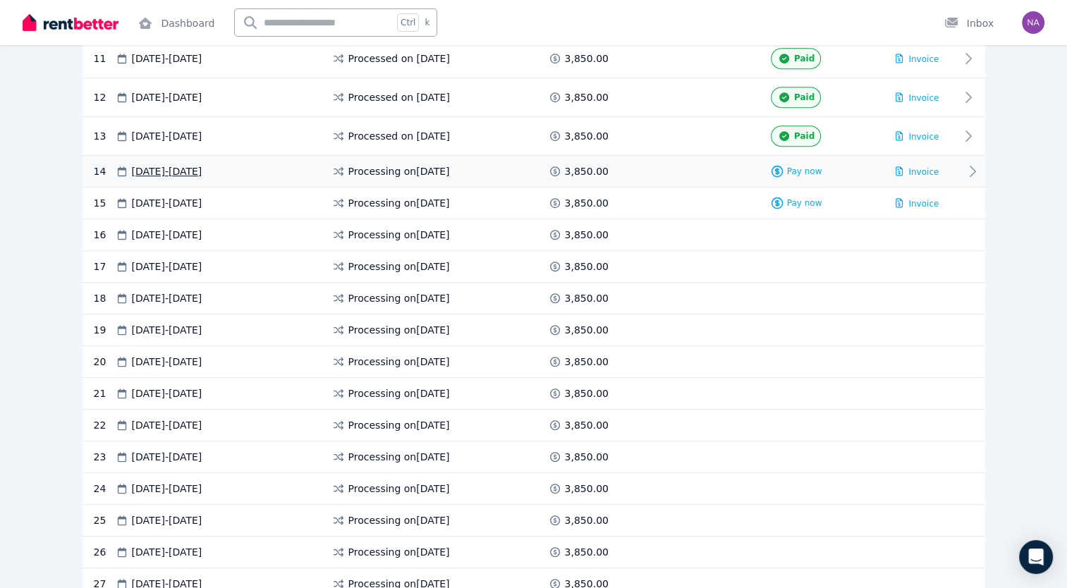
click at [975, 166] on icon at bounding box center [972, 171] width 17 height 17
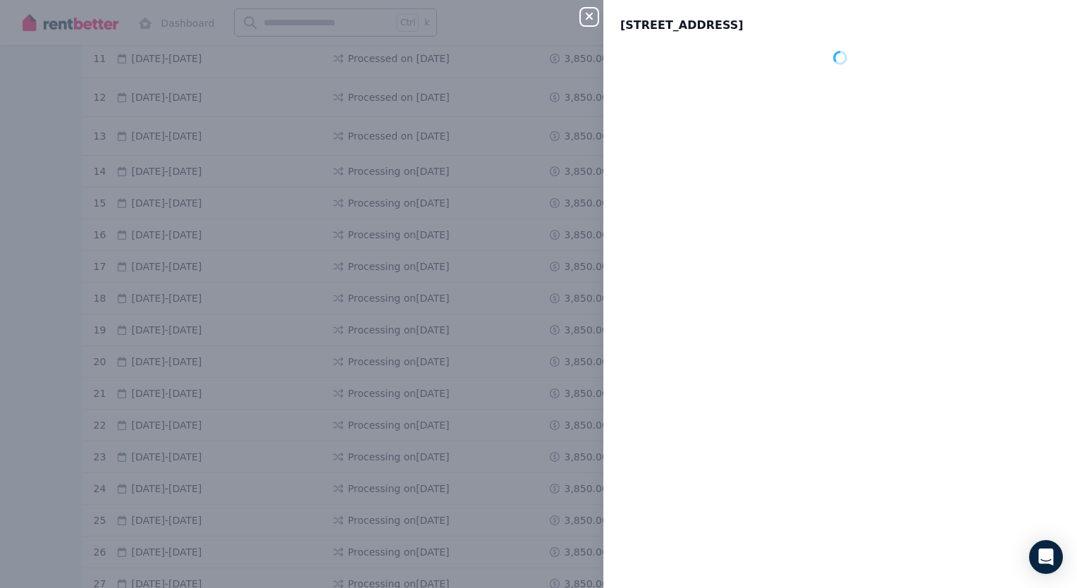
click at [589, 17] on icon "button" at bounding box center [589, 16] width 7 height 7
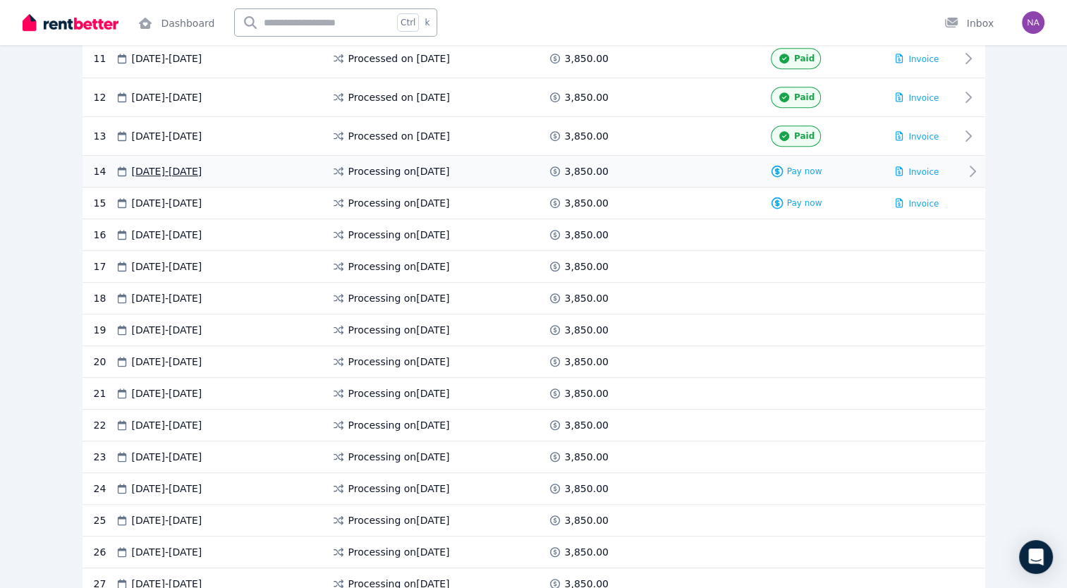
click at [973, 166] on icon at bounding box center [972, 171] width 5 height 10
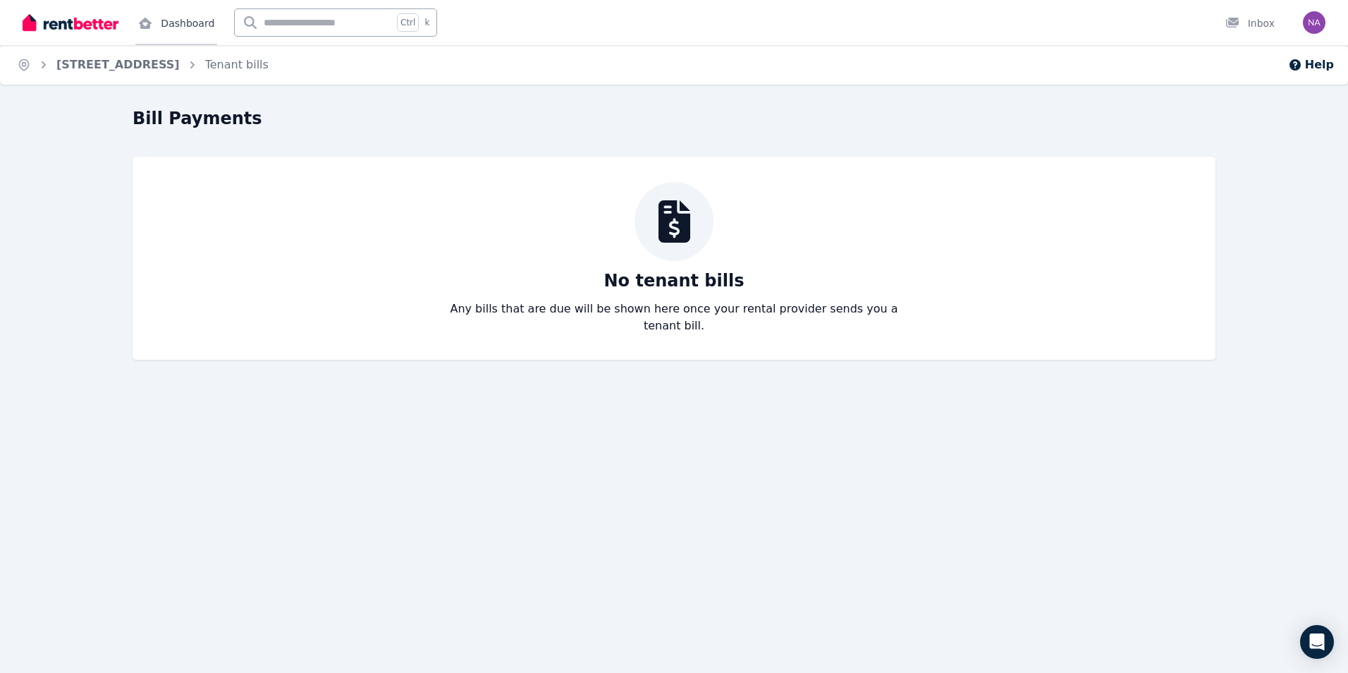
click at [183, 30] on link "Dashboard" at bounding box center [176, 22] width 82 height 45
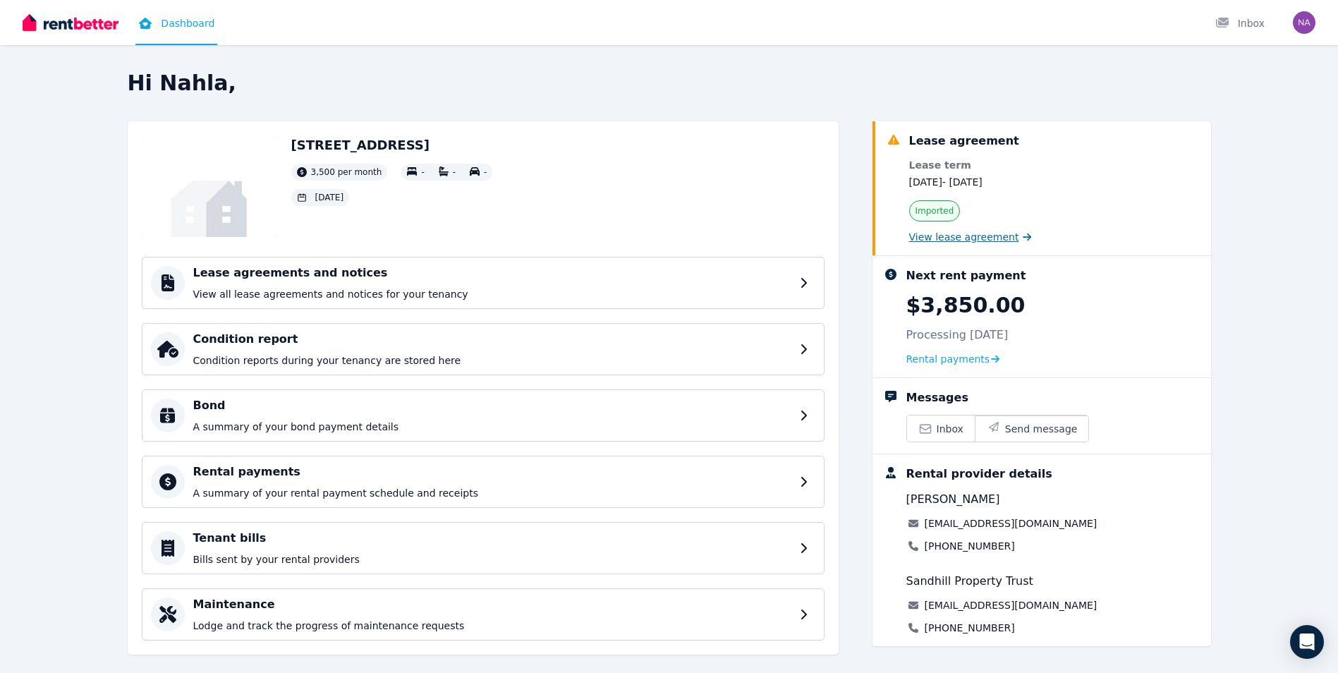
click at [953, 234] on span "View lease agreement" at bounding box center [964, 237] width 110 height 14
